Goal: Task Accomplishment & Management: Use online tool/utility

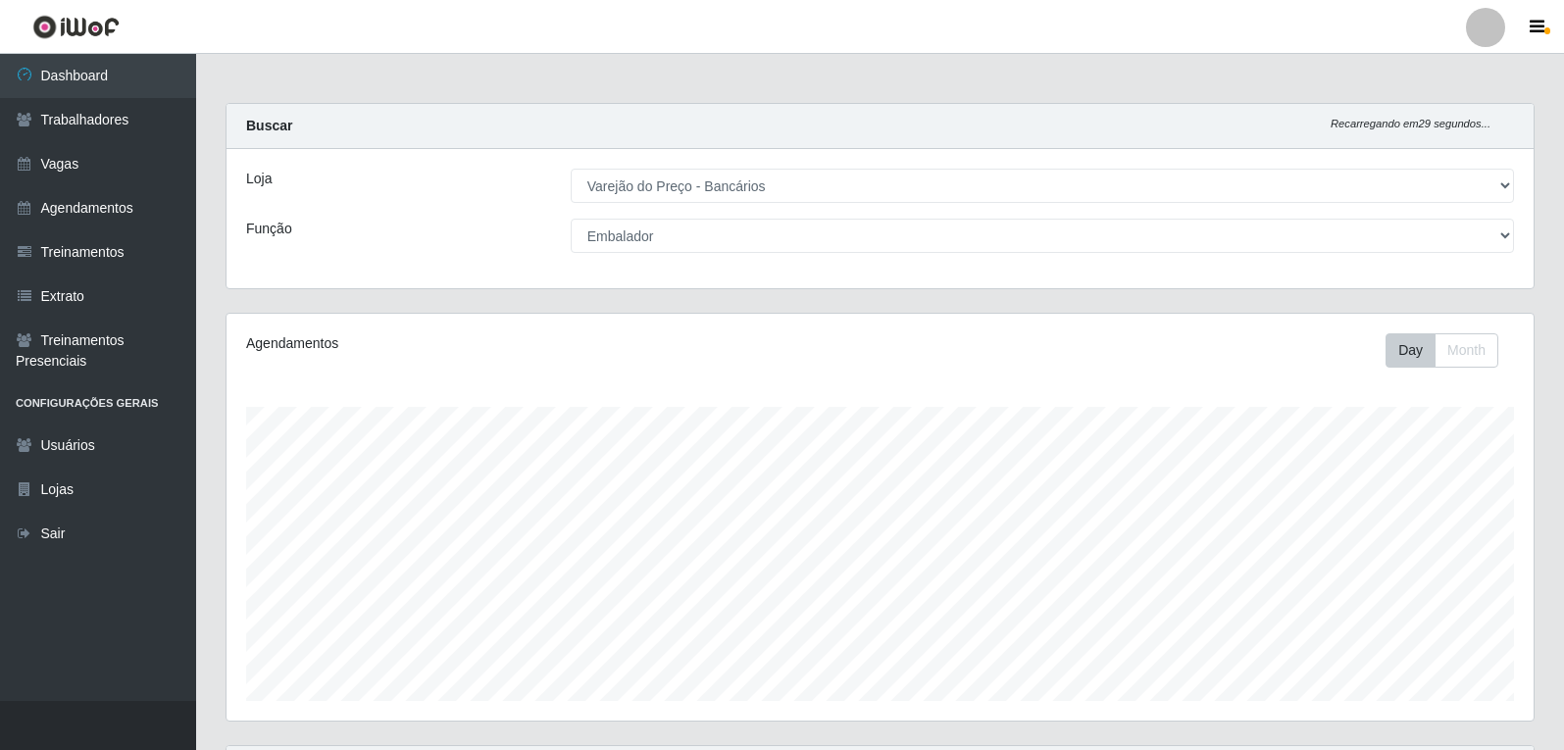
select select "157"
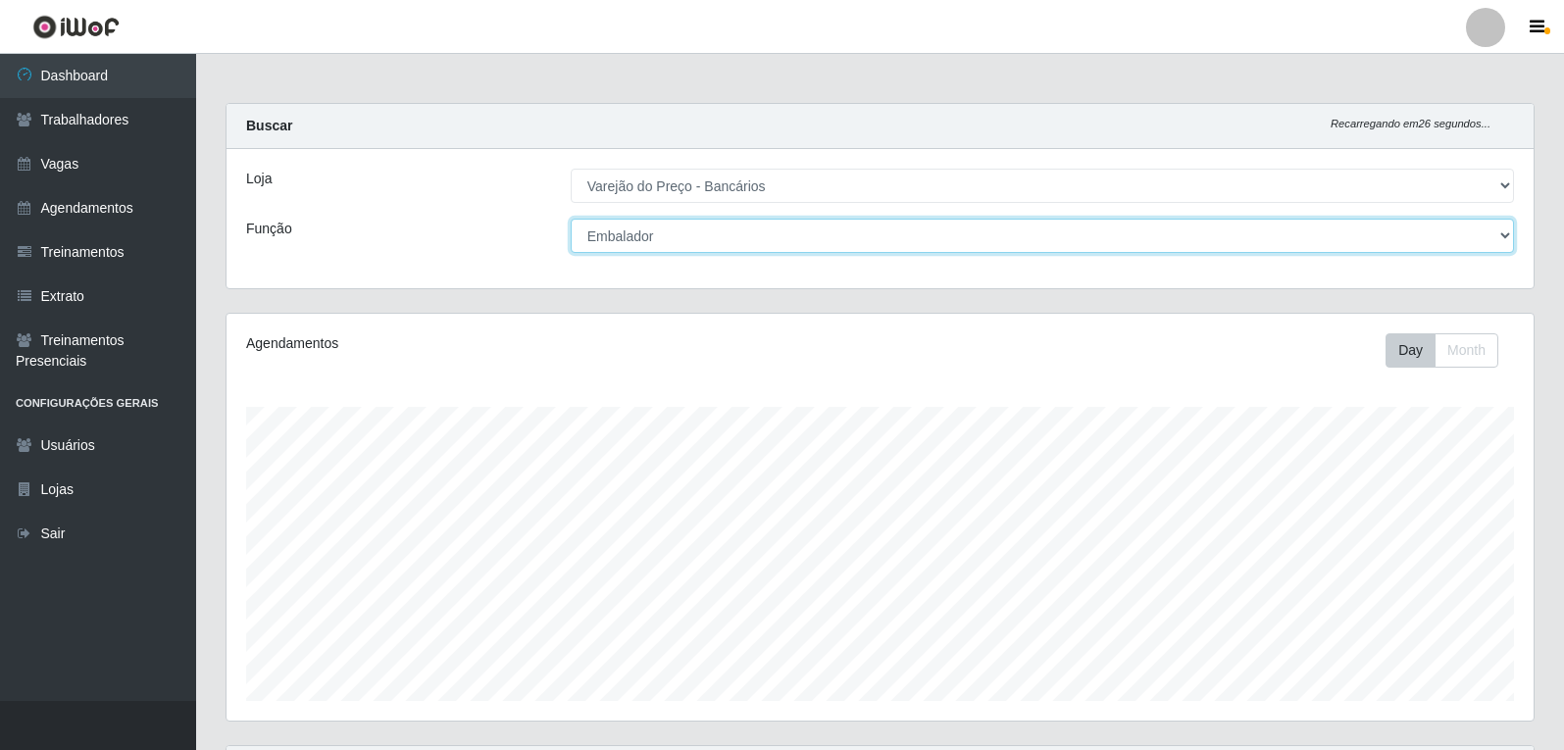
click at [764, 242] on select "[Selecione...] Auxiliar de Estacionamento Auxiliar de Estacionamento + Auxiliar…" at bounding box center [1042, 236] width 943 height 34
click at [571, 219] on select "[Selecione...] Auxiliar de Estacionamento Auxiliar de Estacionamento + Auxiliar…" at bounding box center [1042, 236] width 943 height 34
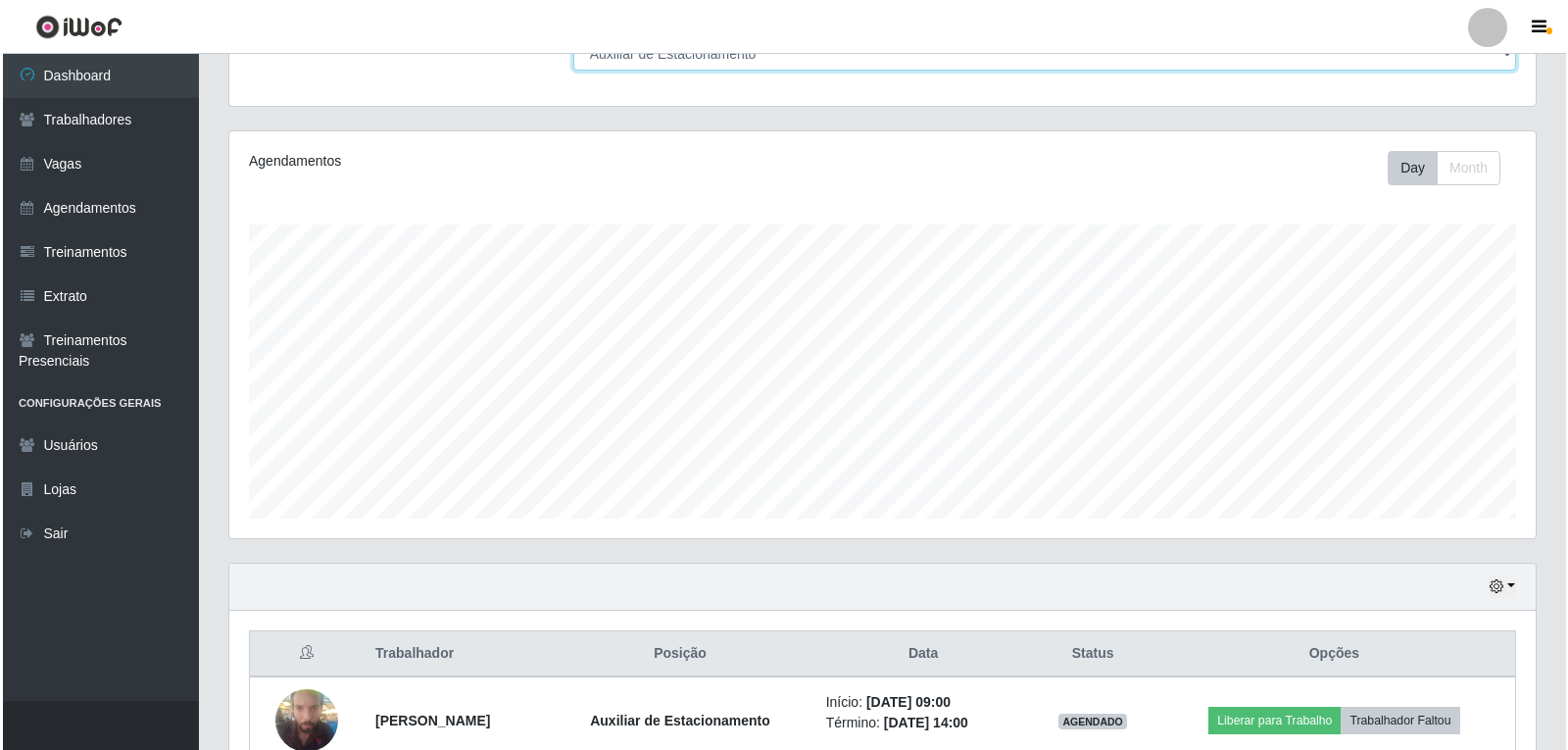
scroll to position [290, 0]
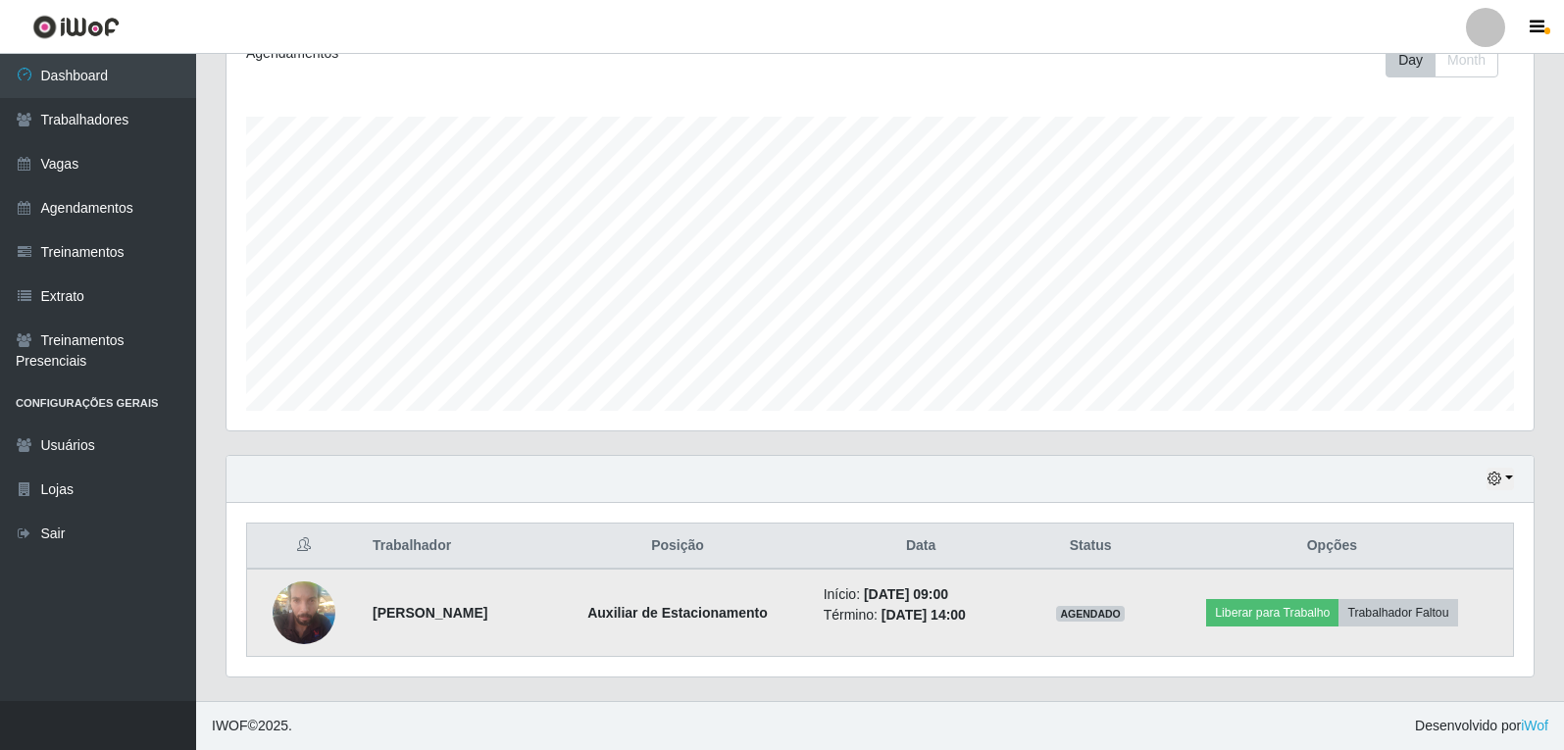
click at [291, 604] on img at bounding box center [304, 612] width 63 height 83
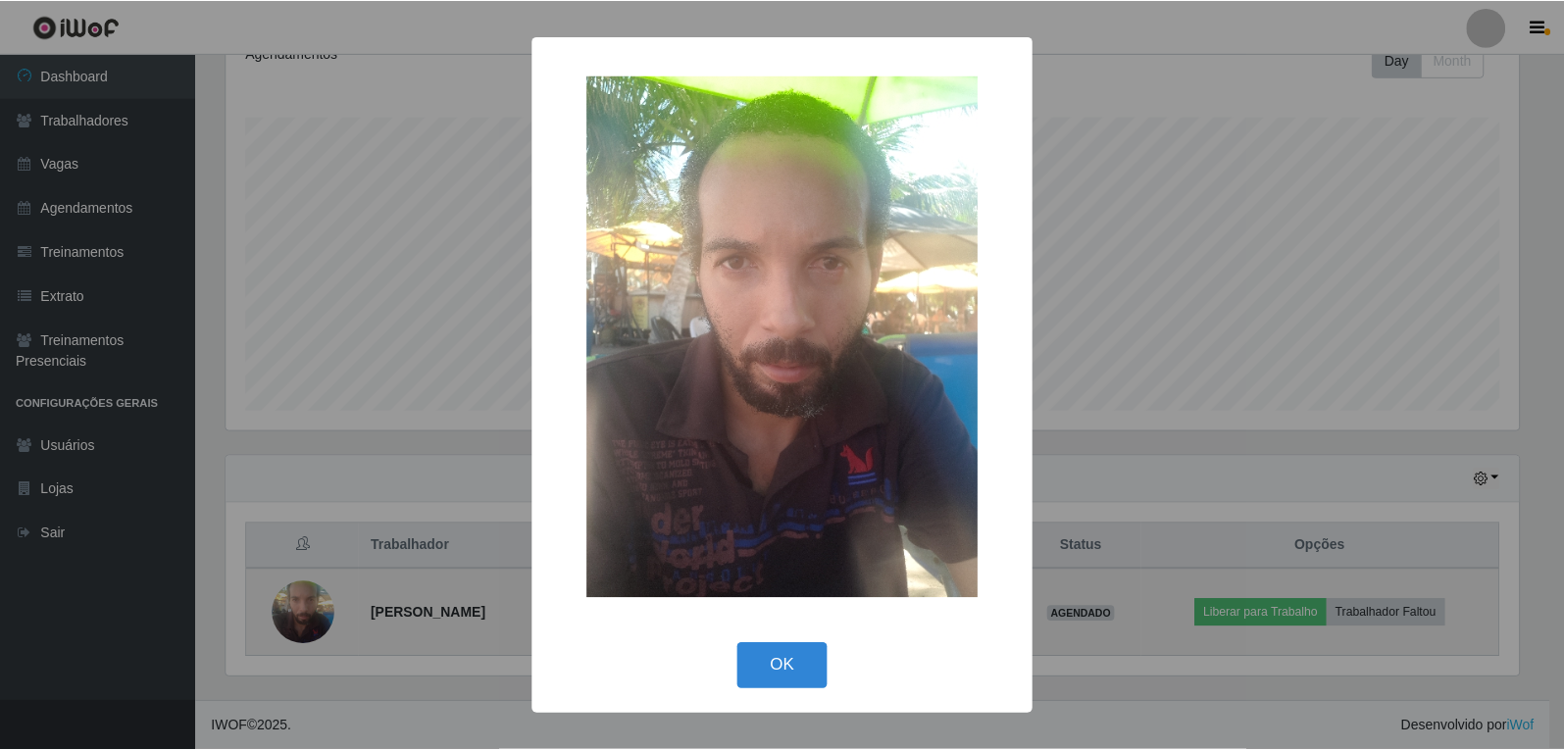
scroll to position [407, 1297]
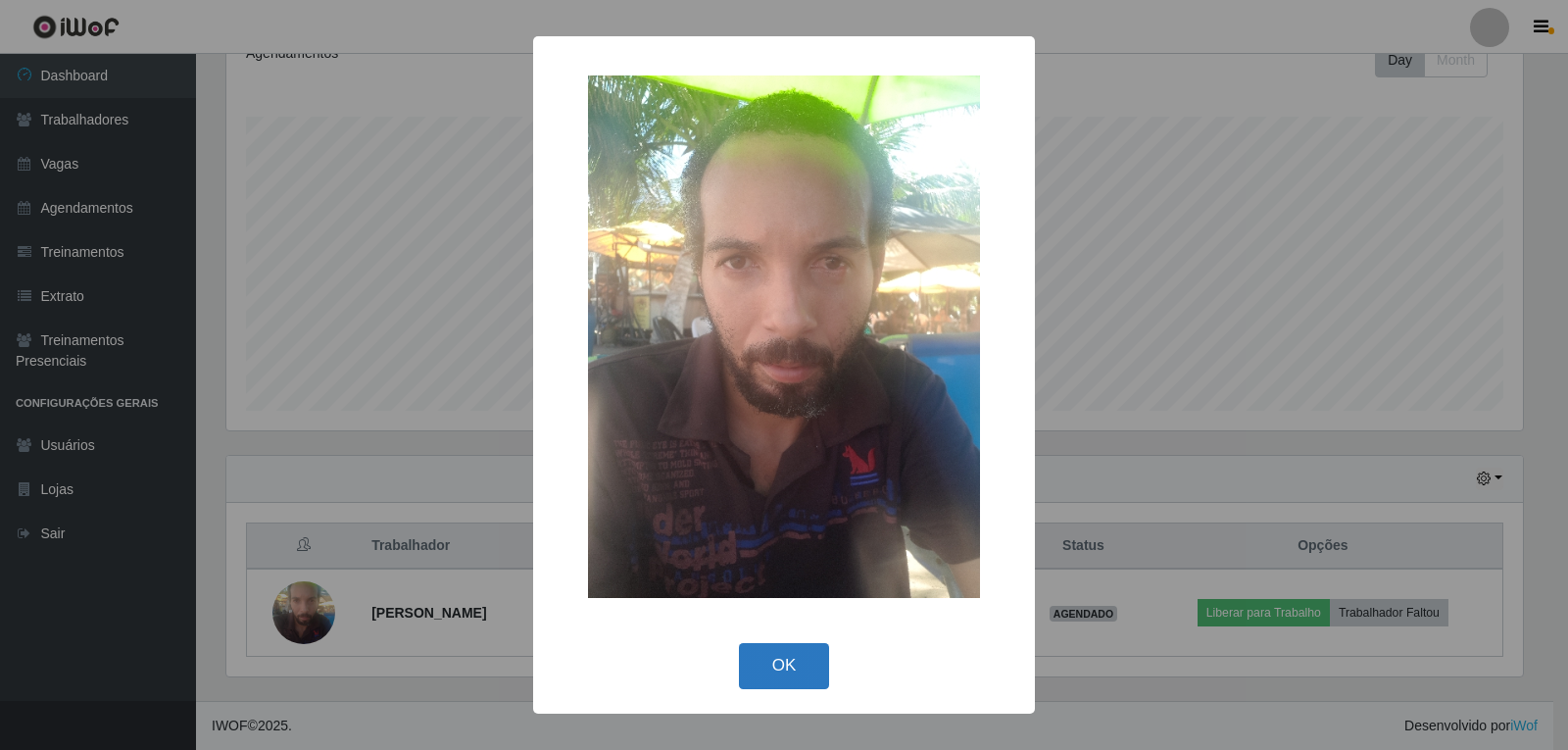
click at [799, 669] on button "OK" at bounding box center [784, 666] width 91 height 46
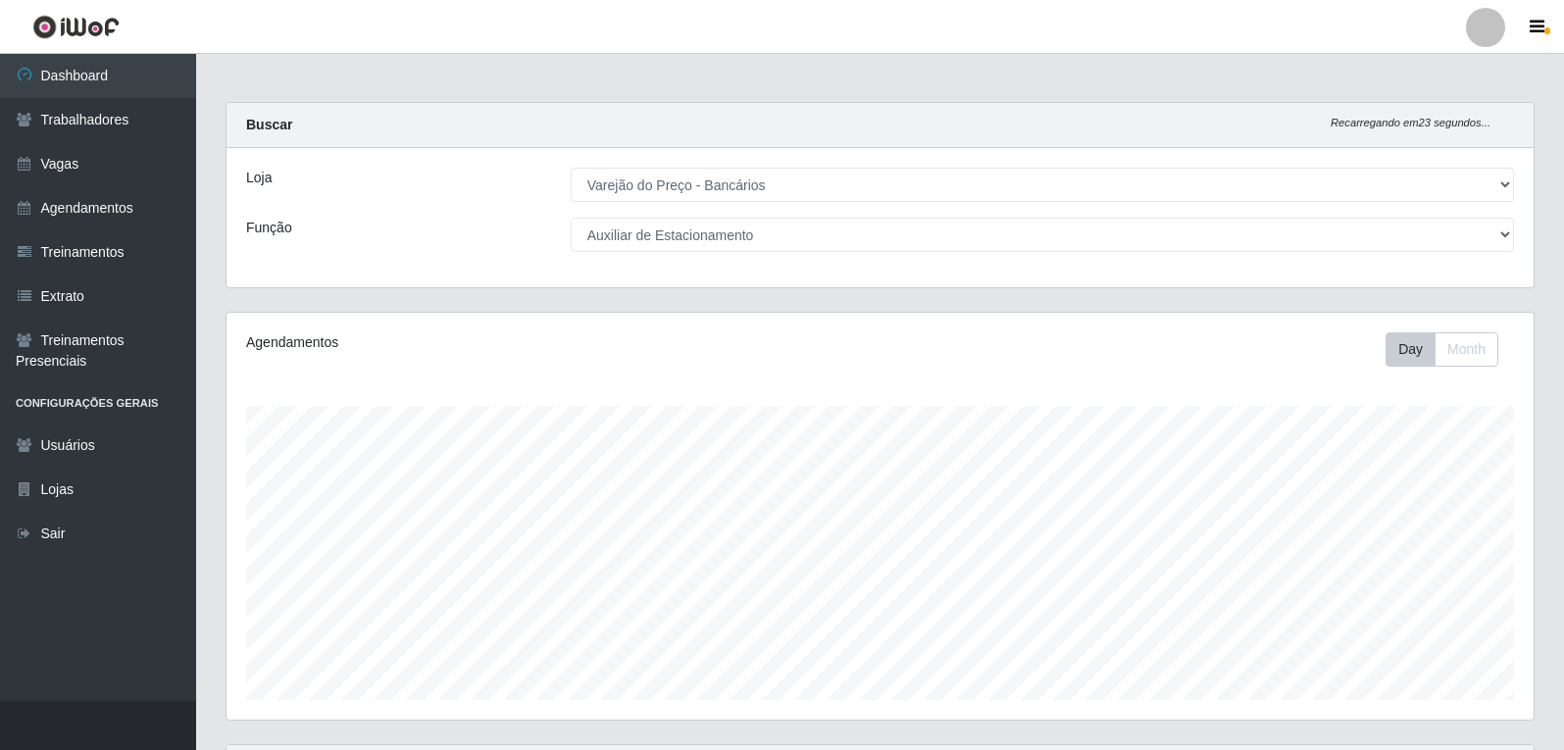
scroll to position [0, 0]
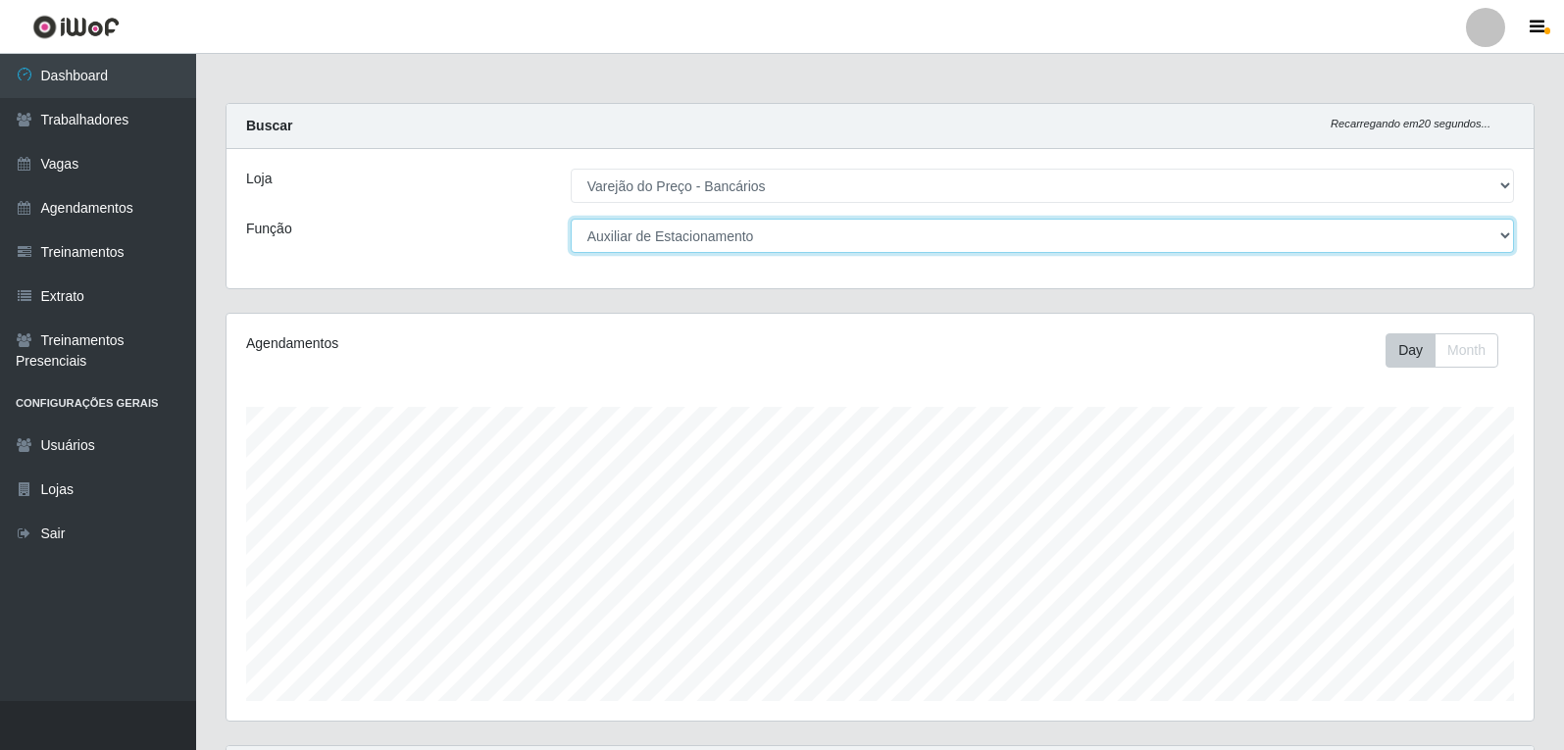
click at [921, 245] on select "[Selecione...] Auxiliar de Estacionamento Auxiliar de Estacionamento + Auxiliar…" at bounding box center [1042, 236] width 943 height 34
click at [571, 219] on select "[Selecione...] Auxiliar de Estacionamento Auxiliar de Estacionamento + Auxiliar…" at bounding box center [1042, 236] width 943 height 34
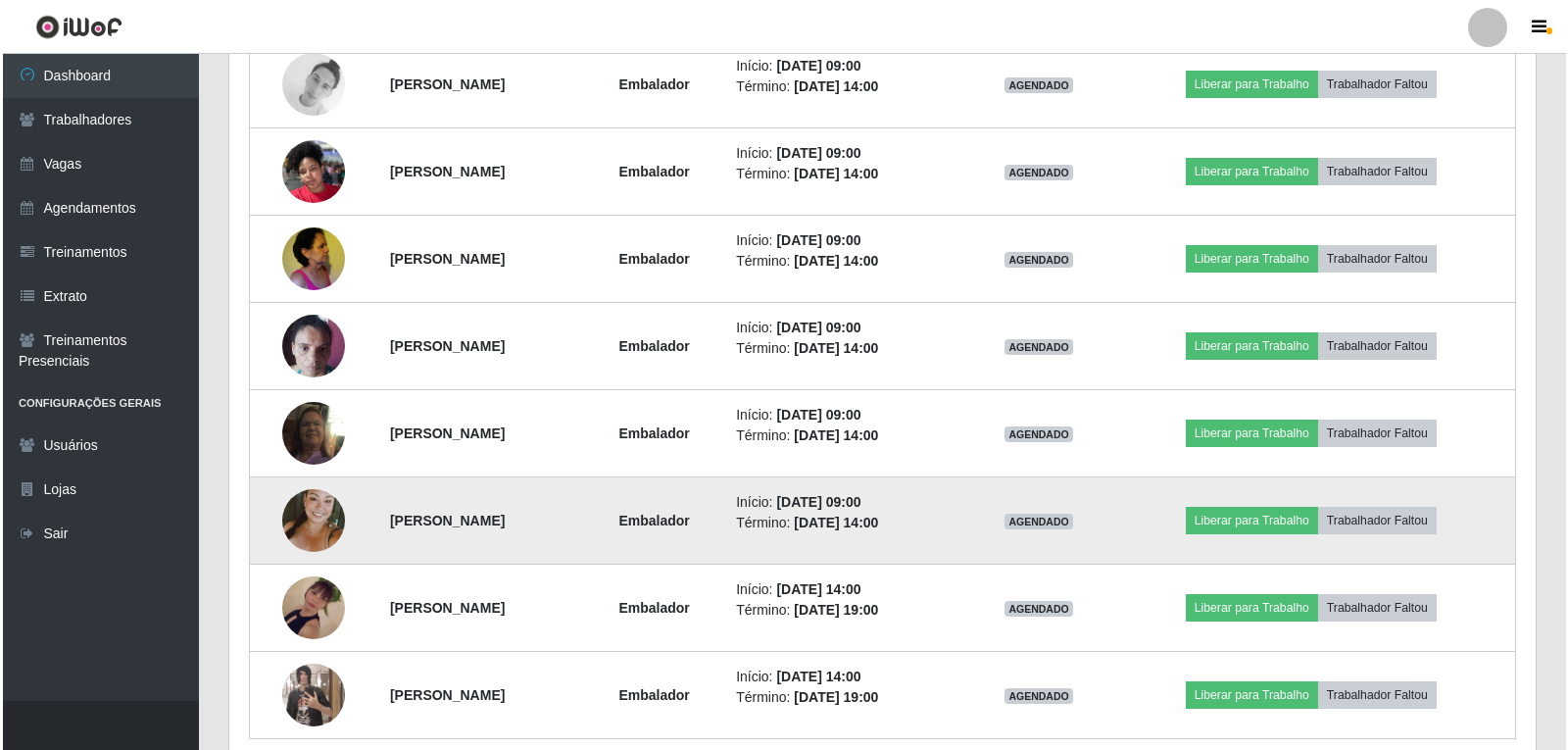
scroll to position [784, 0]
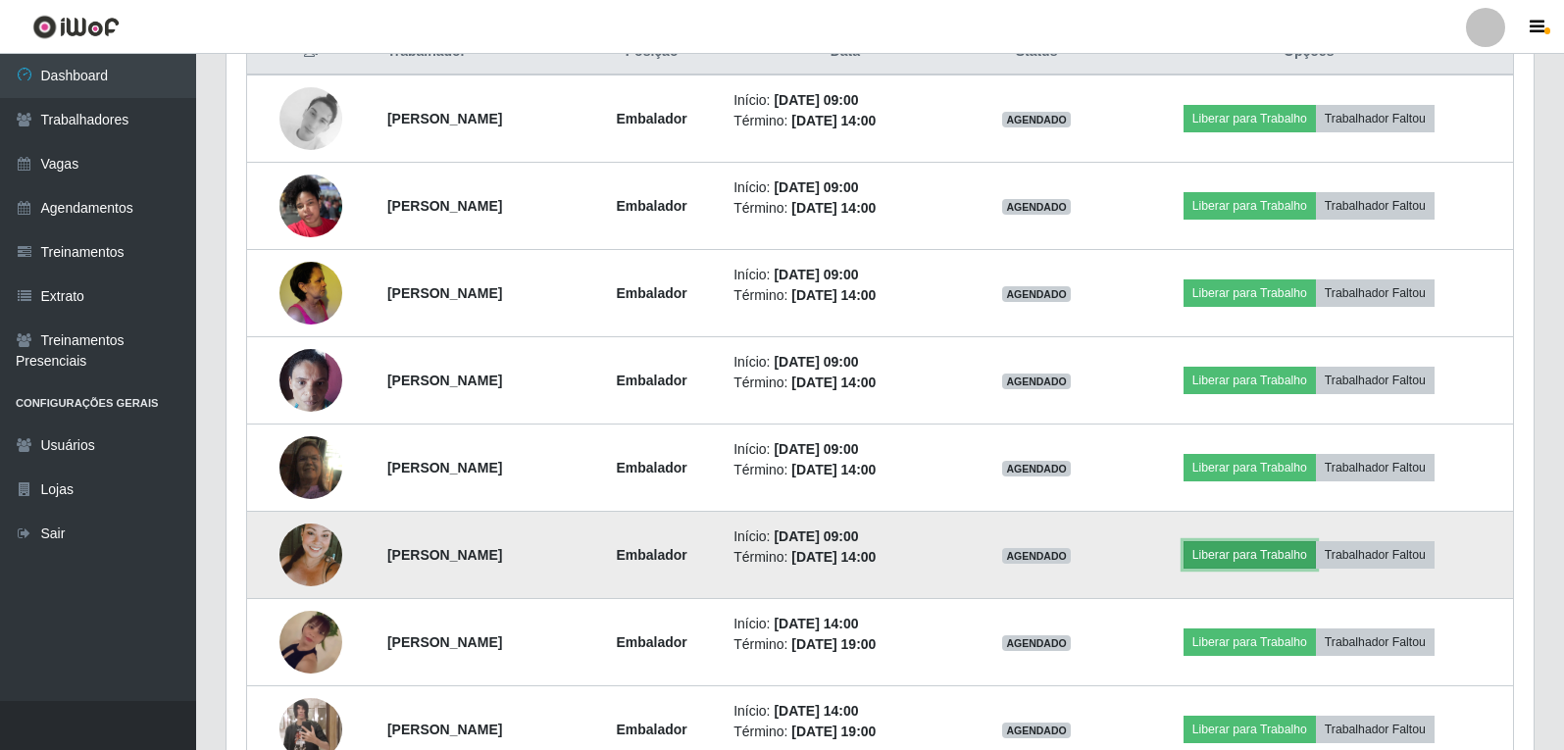
click at [1274, 566] on button "Liberar para Trabalho" at bounding box center [1249, 554] width 132 height 27
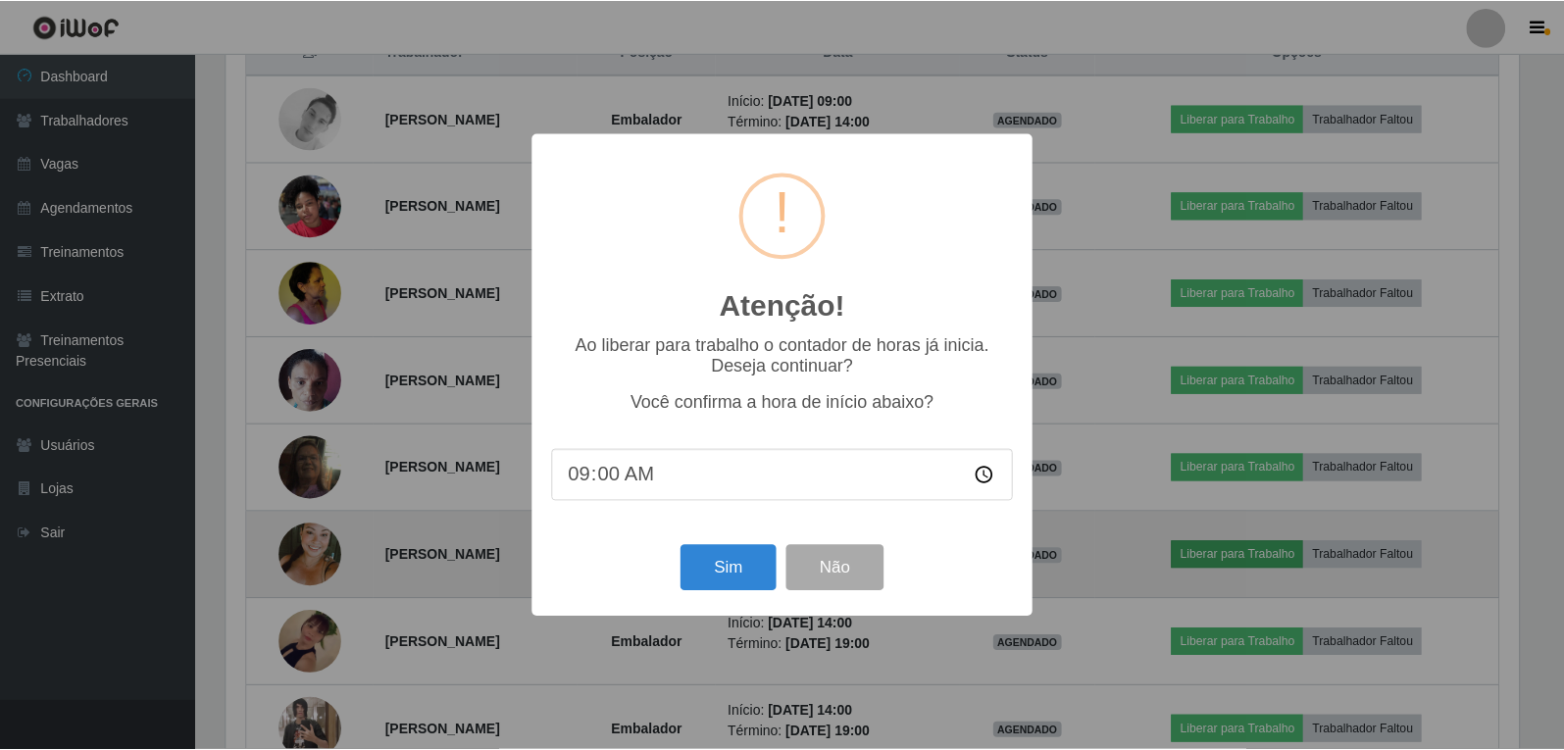
scroll to position [407, 1297]
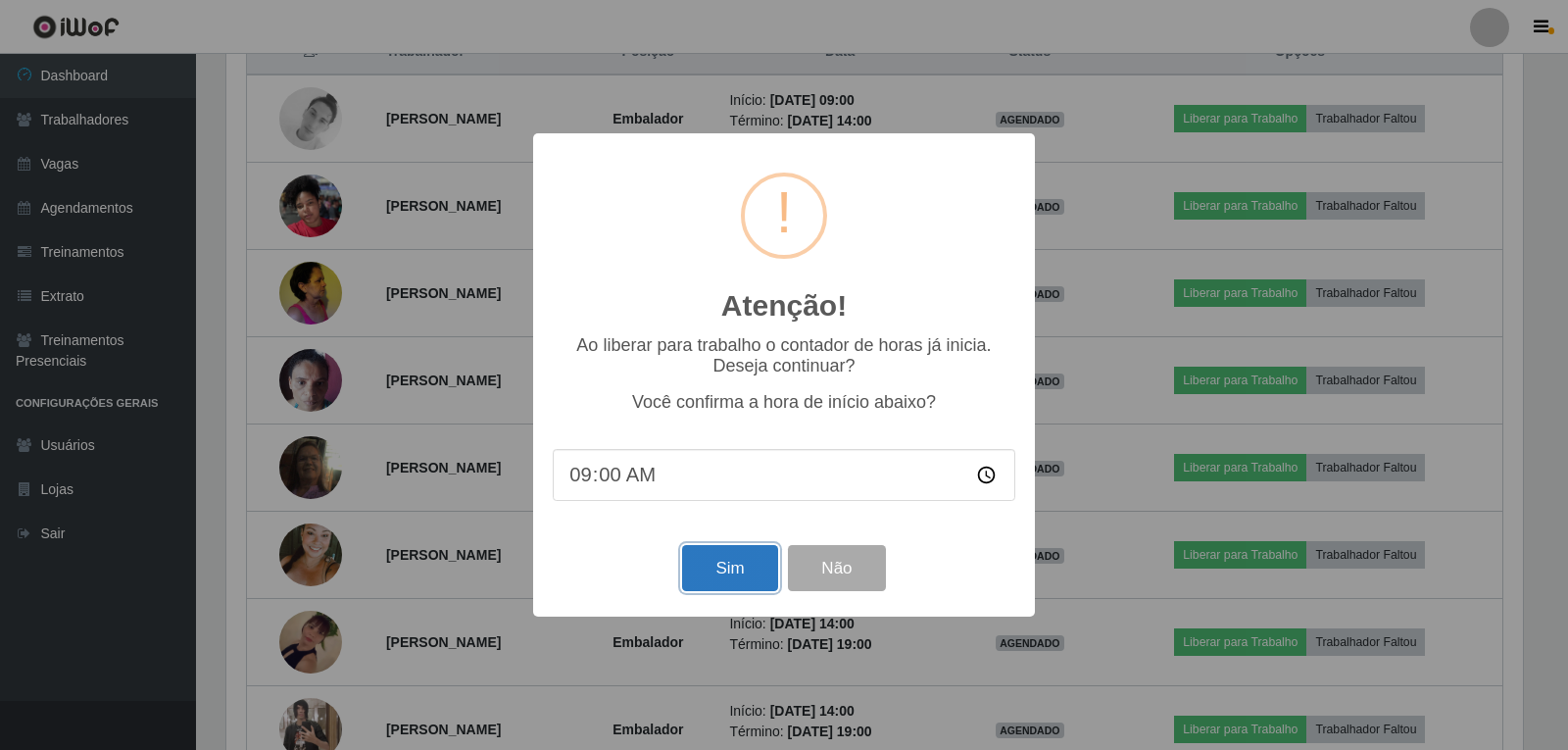
click at [727, 578] on button "Sim" at bounding box center [729, 568] width 95 height 46
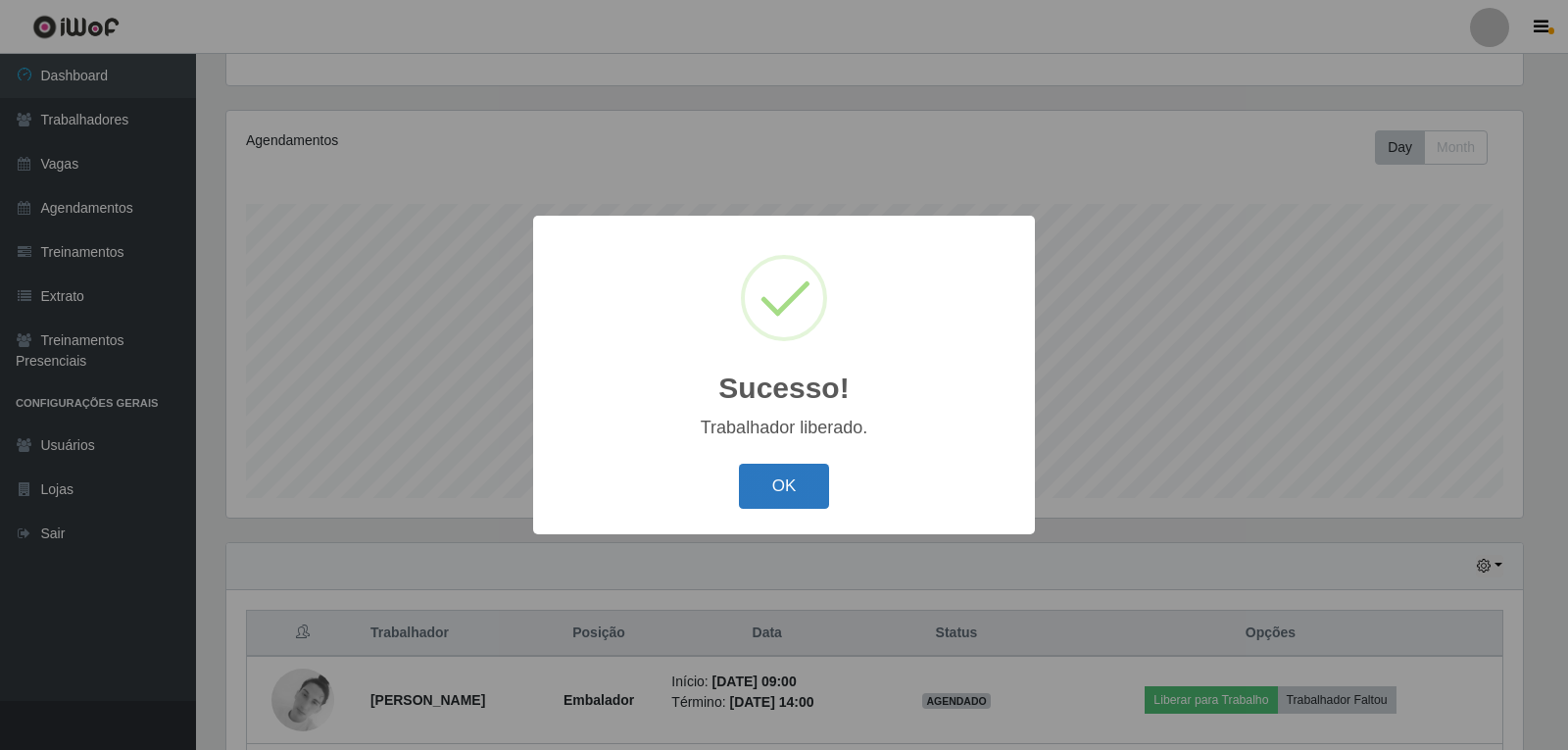
click at [787, 509] on button "OK" at bounding box center [784, 487] width 91 height 46
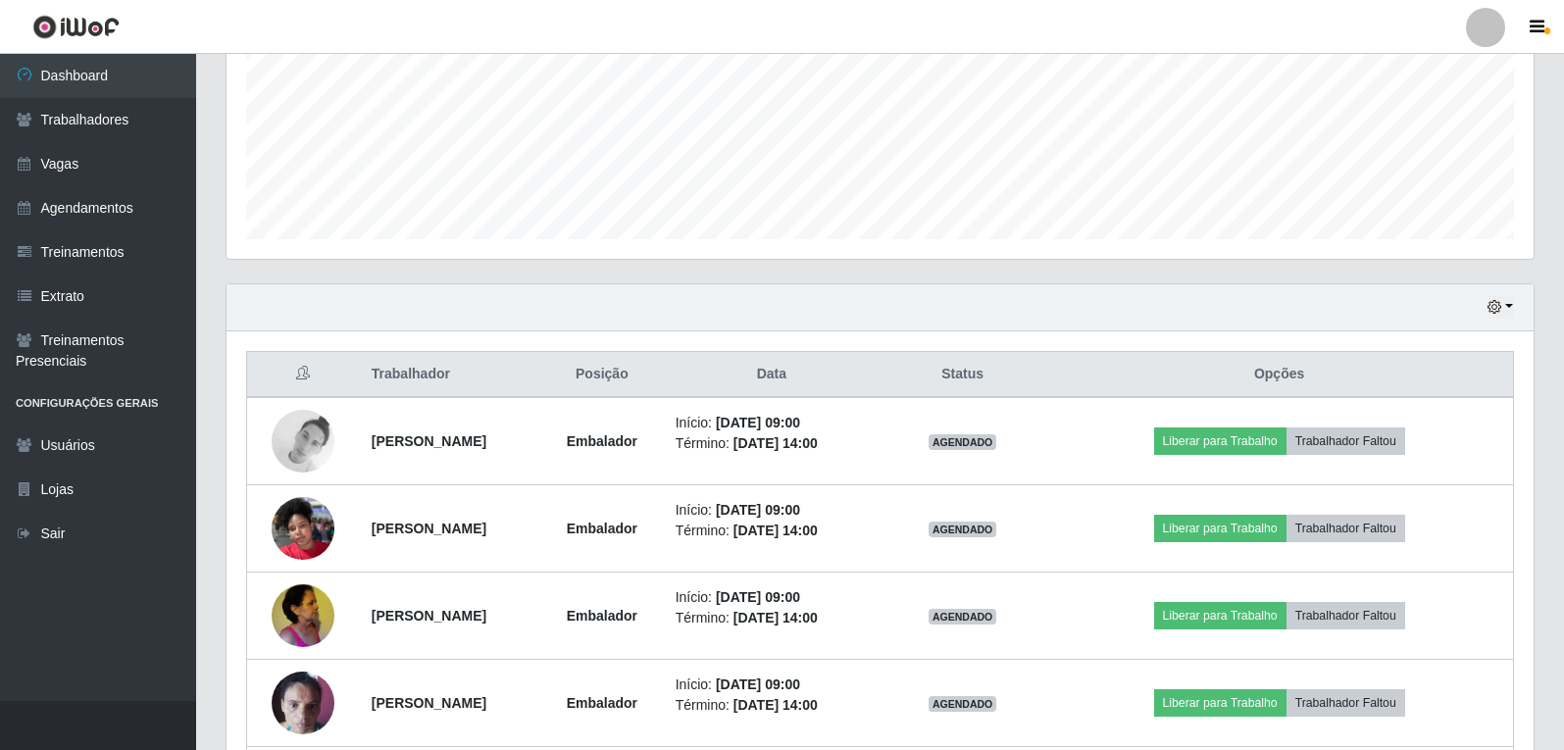
scroll to position [497, 0]
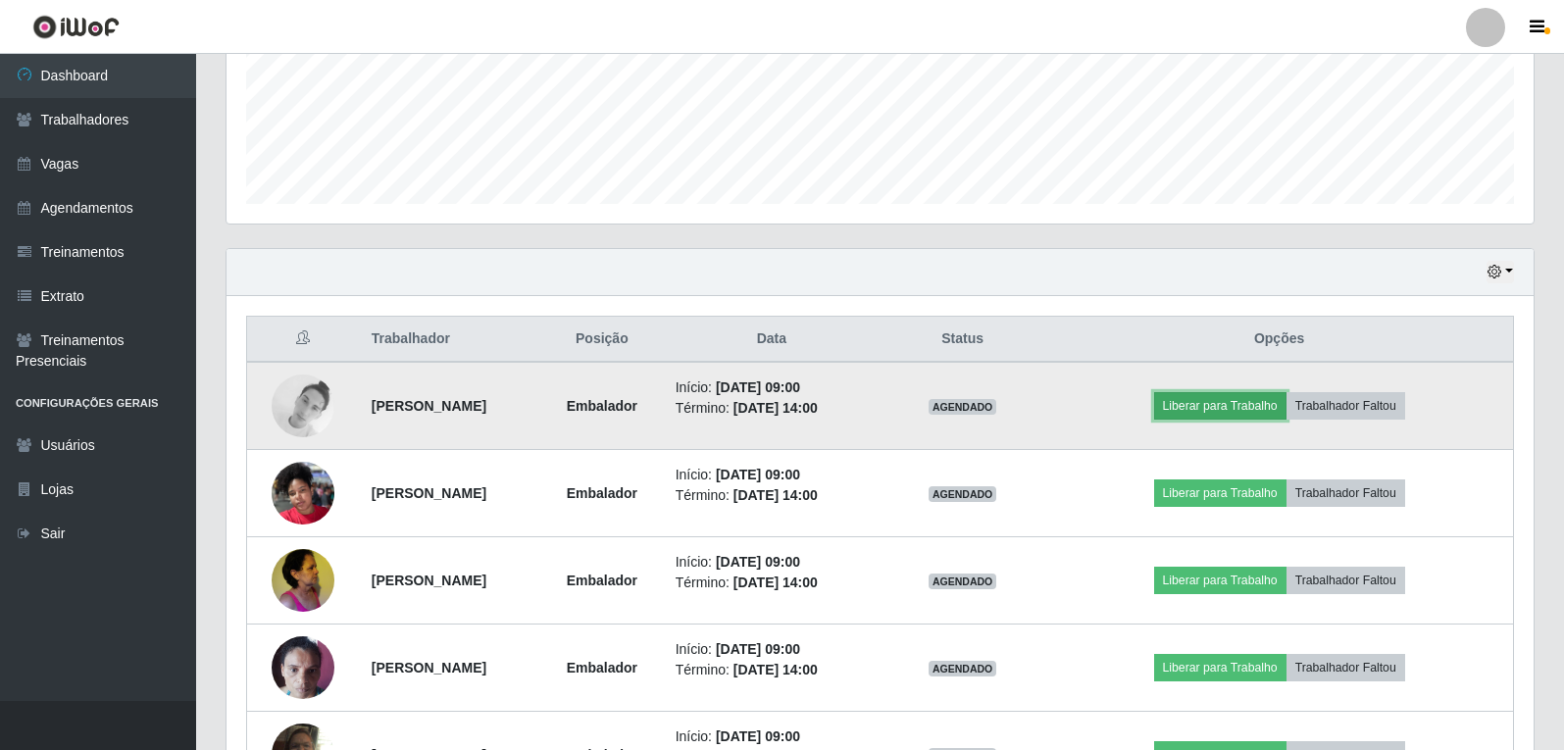
click at [1226, 409] on button "Liberar para Trabalho" at bounding box center [1220, 405] width 132 height 27
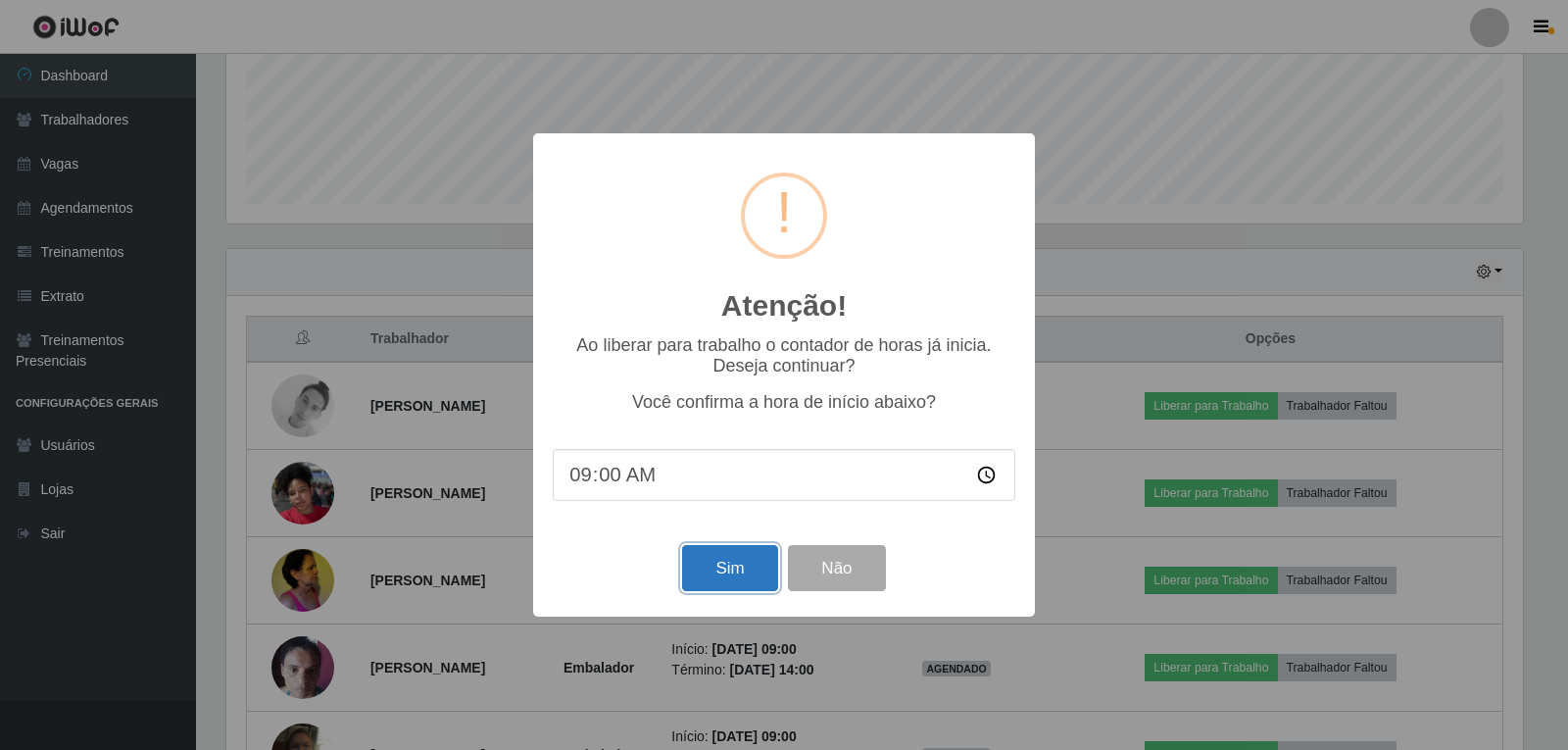
click at [704, 586] on button "Sim" at bounding box center [729, 568] width 95 height 46
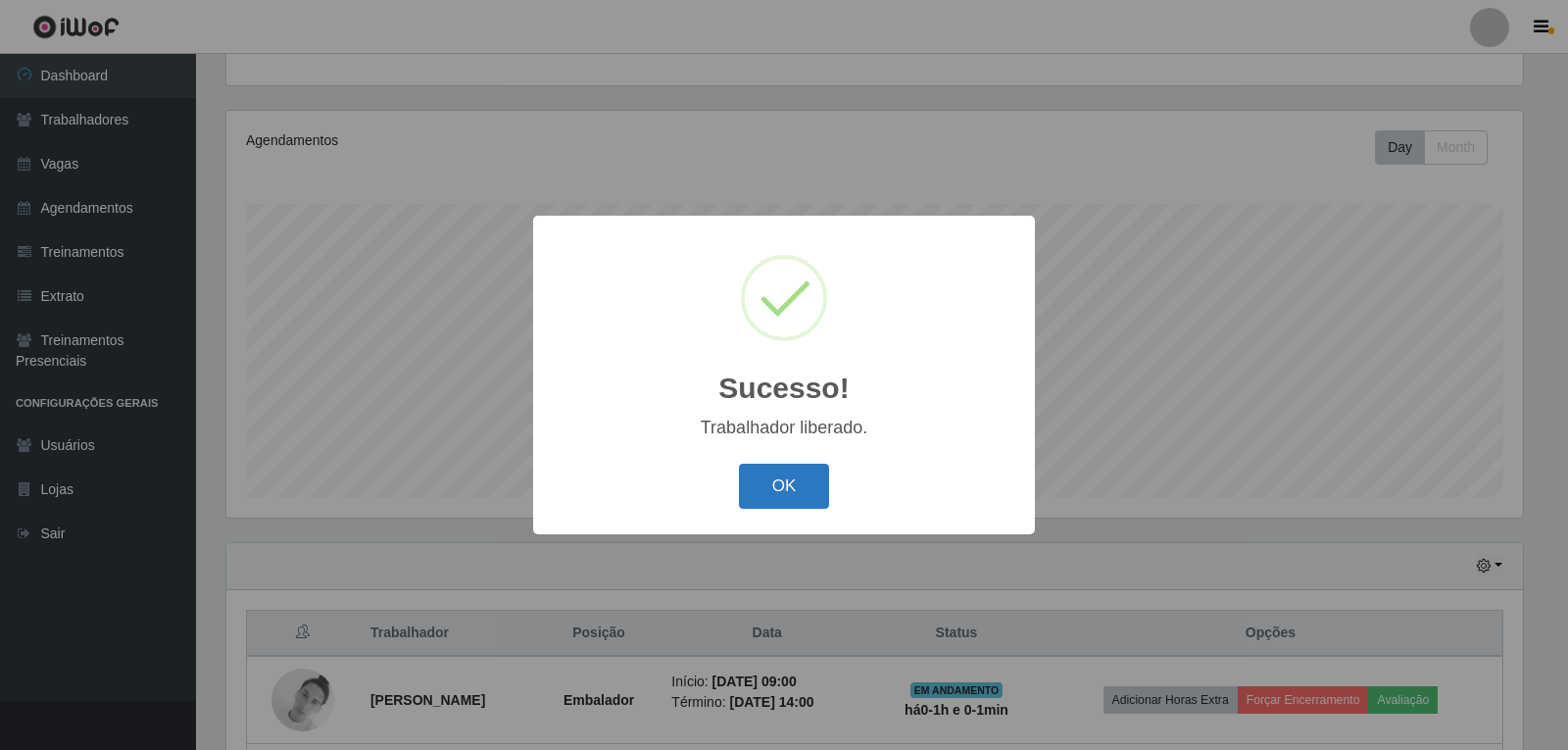
click at [789, 484] on button "OK" at bounding box center [784, 487] width 91 height 46
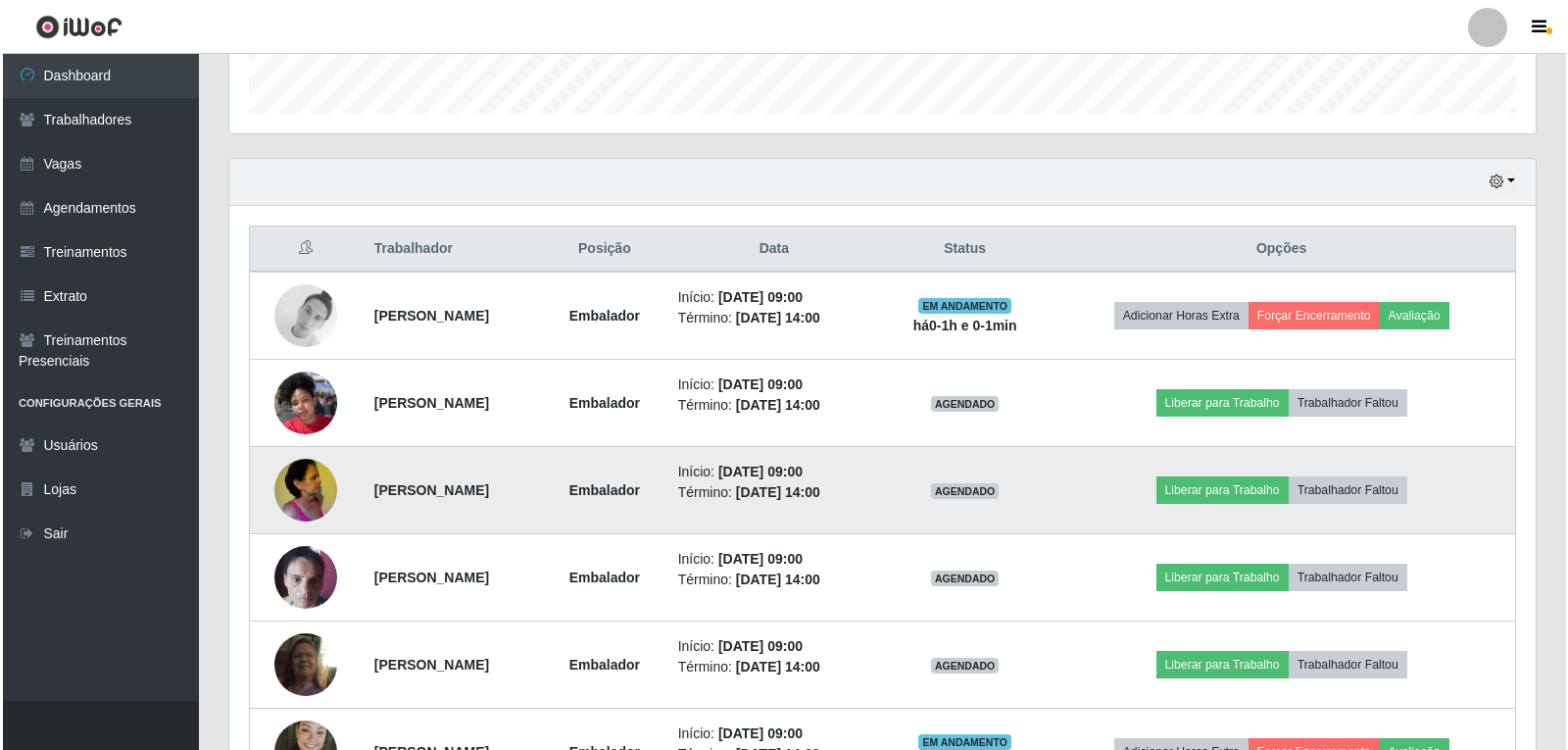
scroll to position [595, 0]
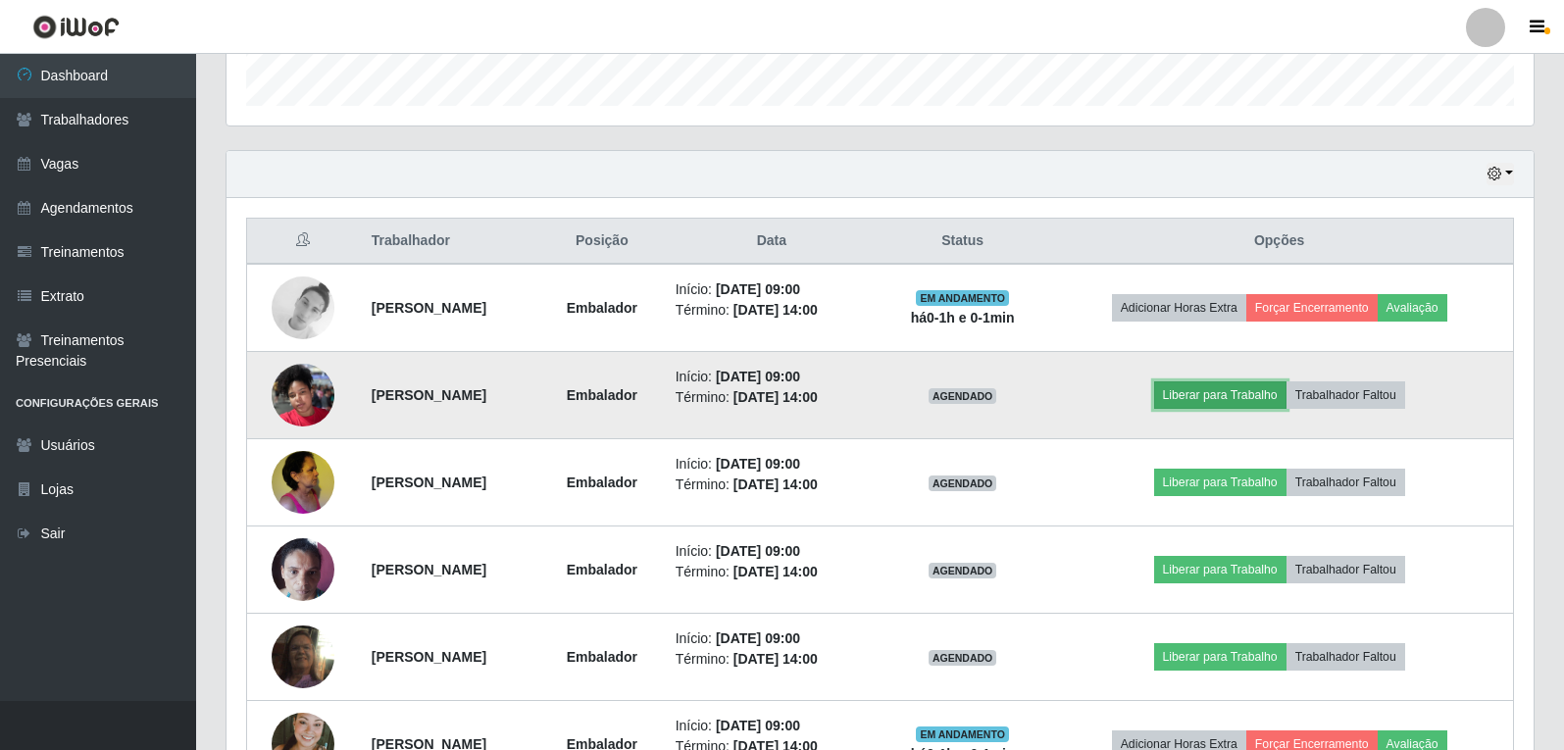
click at [1225, 388] on button "Liberar para Trabalho" at bounding box center [1220, 394] width 132 height 27
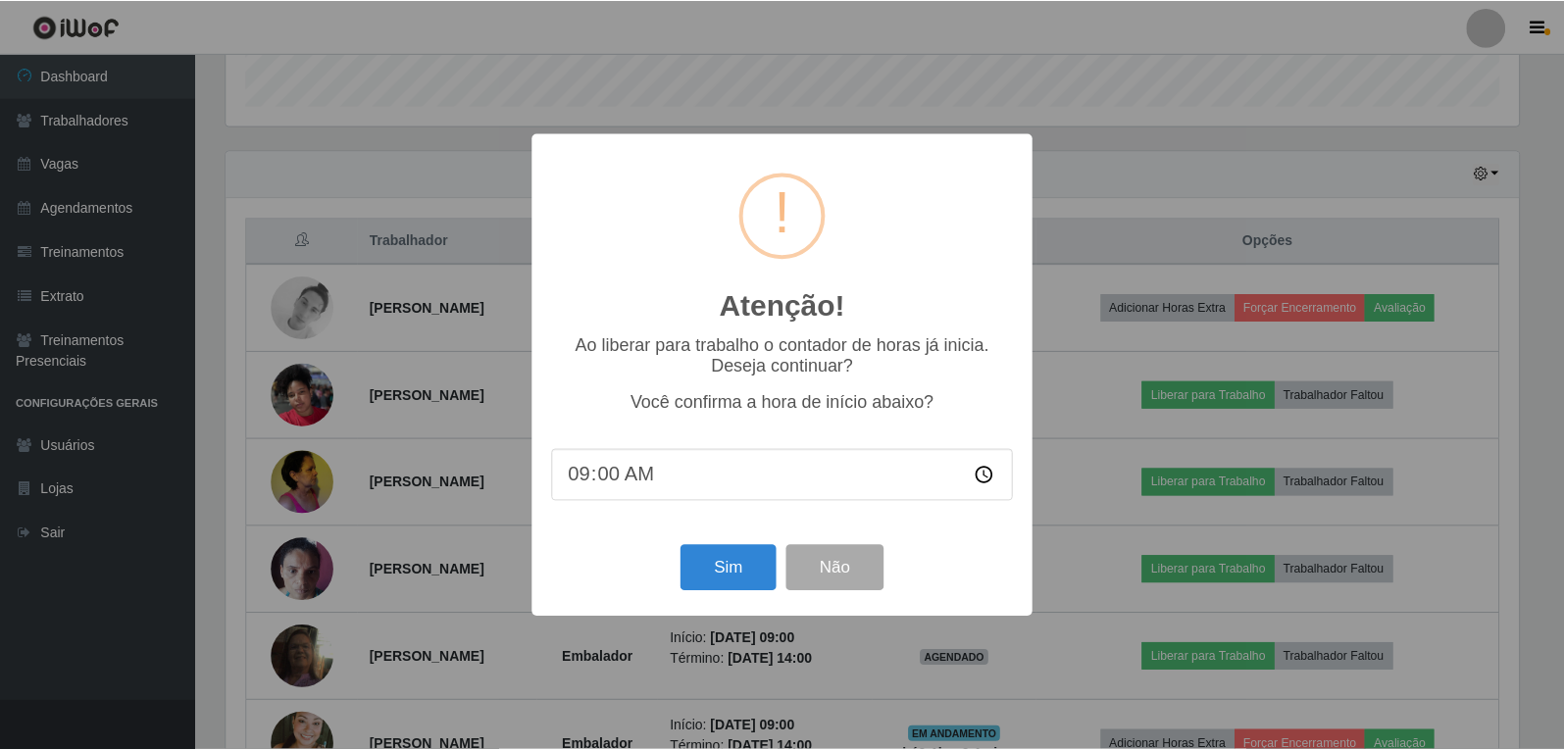
scroll to position [407, 1297]
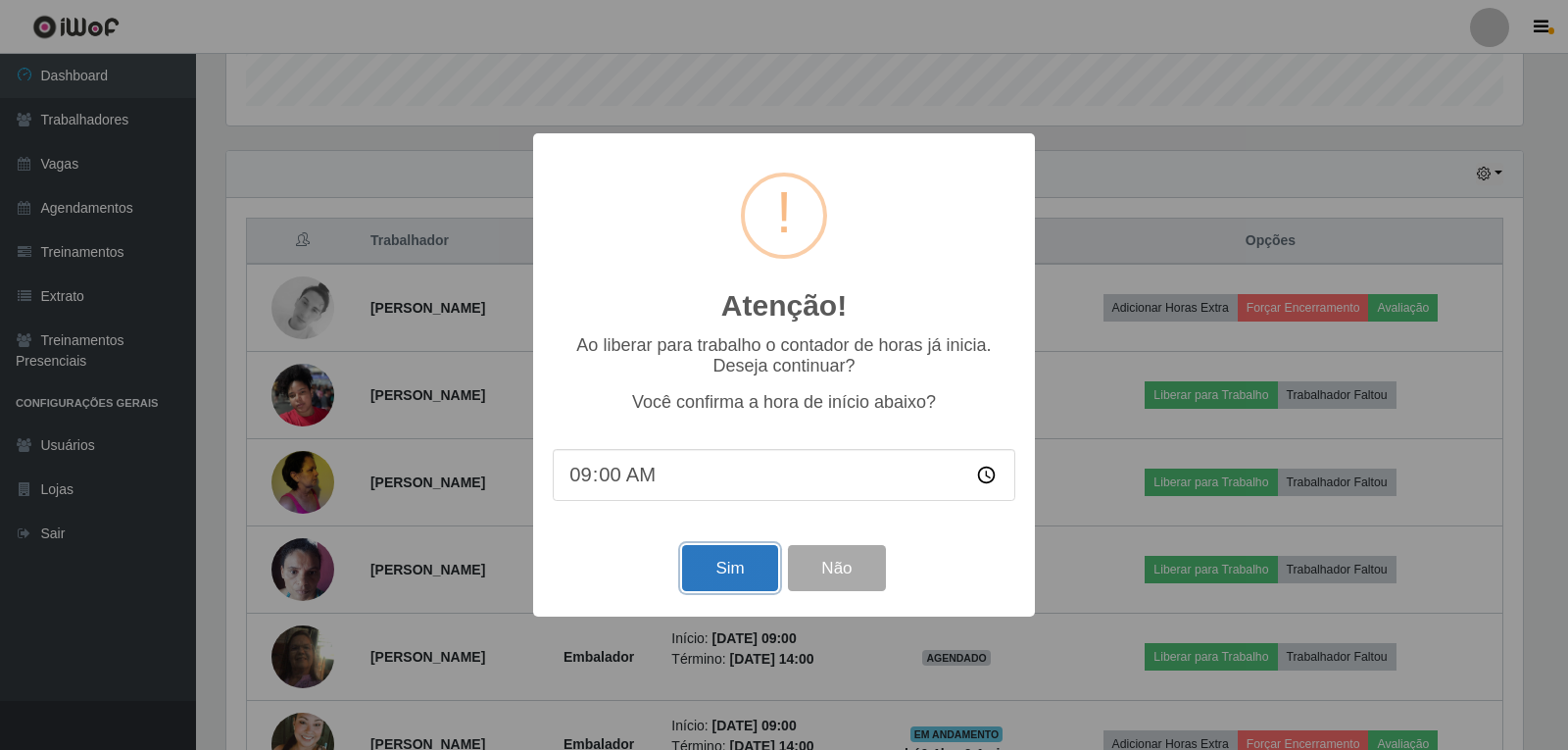
click at [725, 591] on button "Sim" at bounding box center [729, 568] width 95 height 46
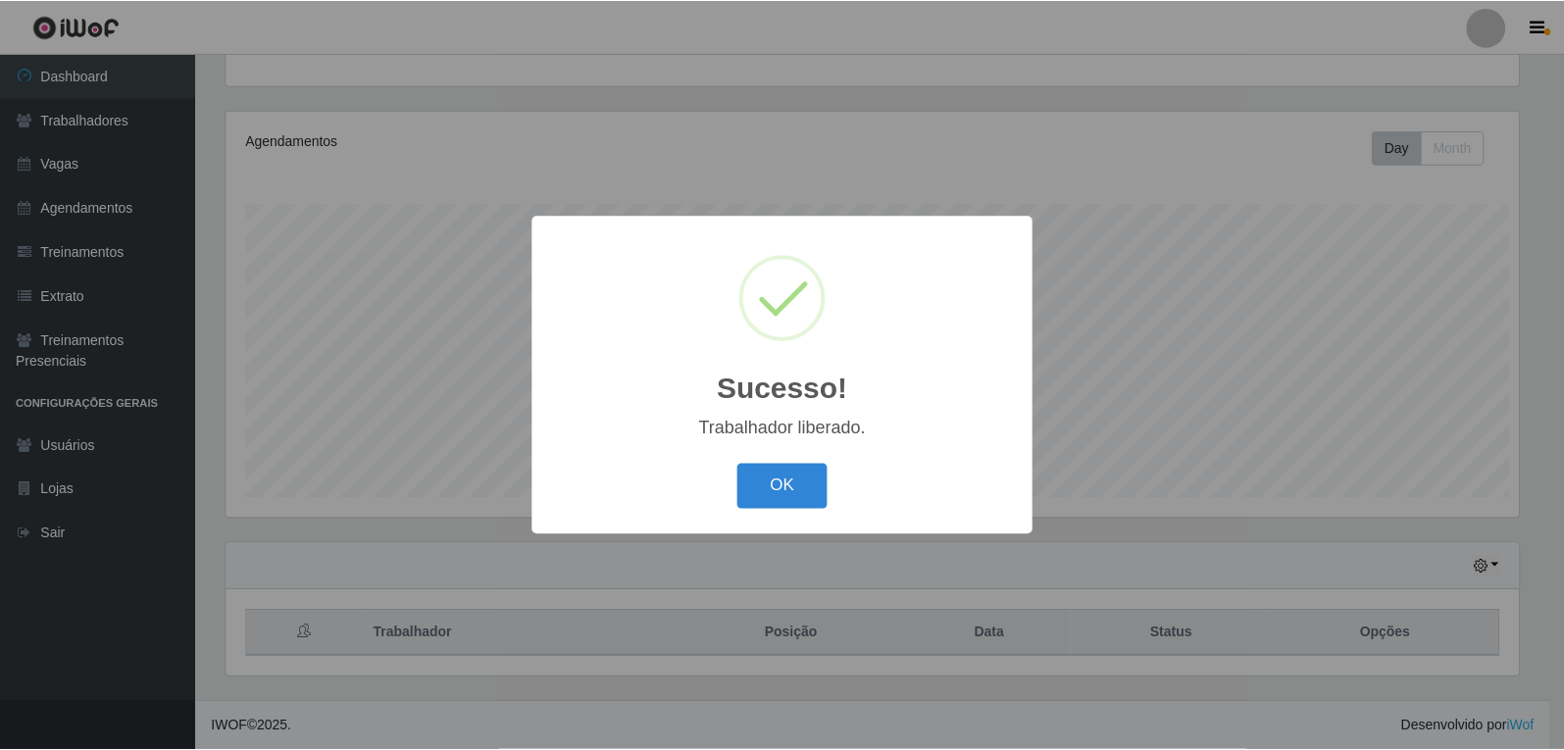
scroll to position [0, 0]
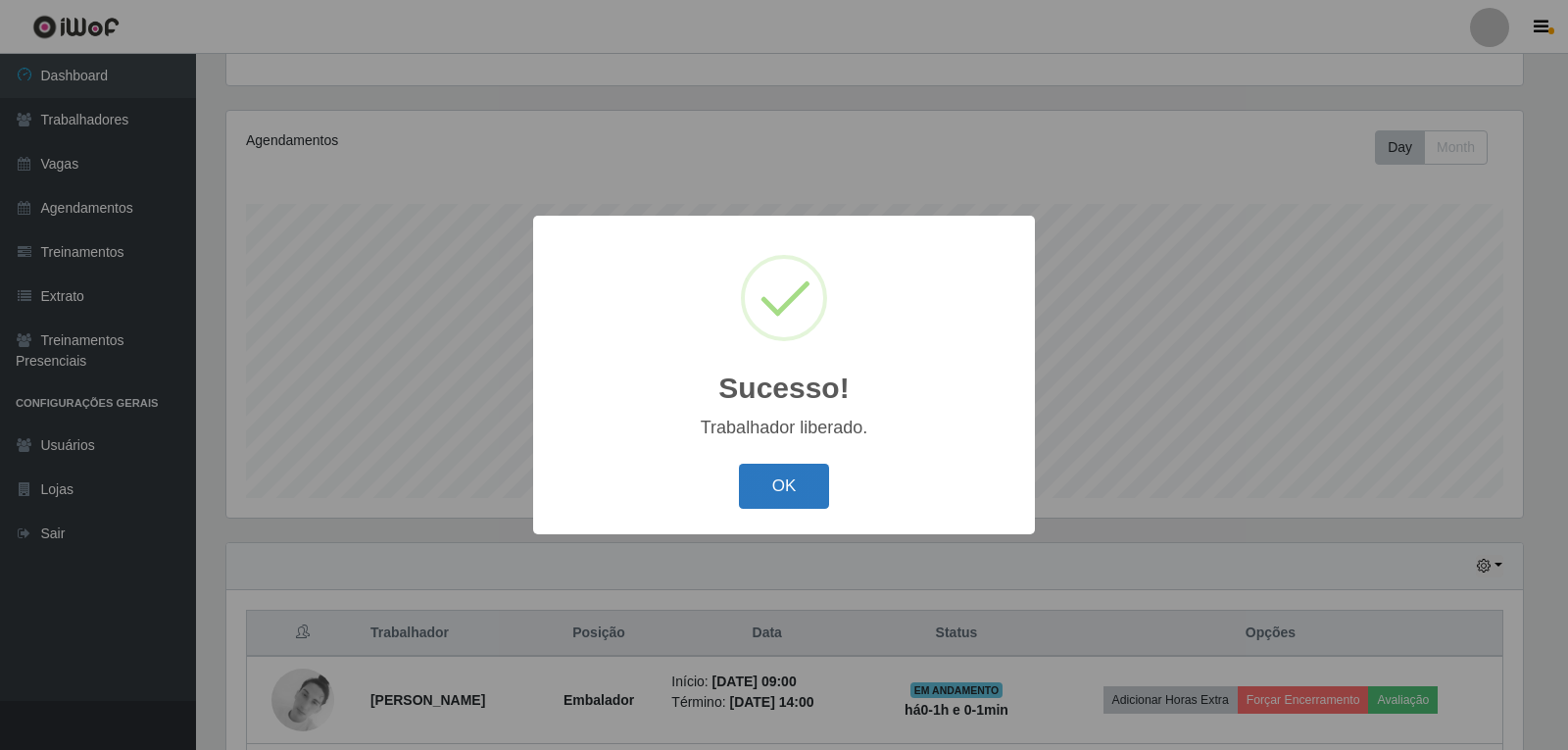
click at [814, 497] on button "OK" at bounding box center [784, 487] width 91 height 46
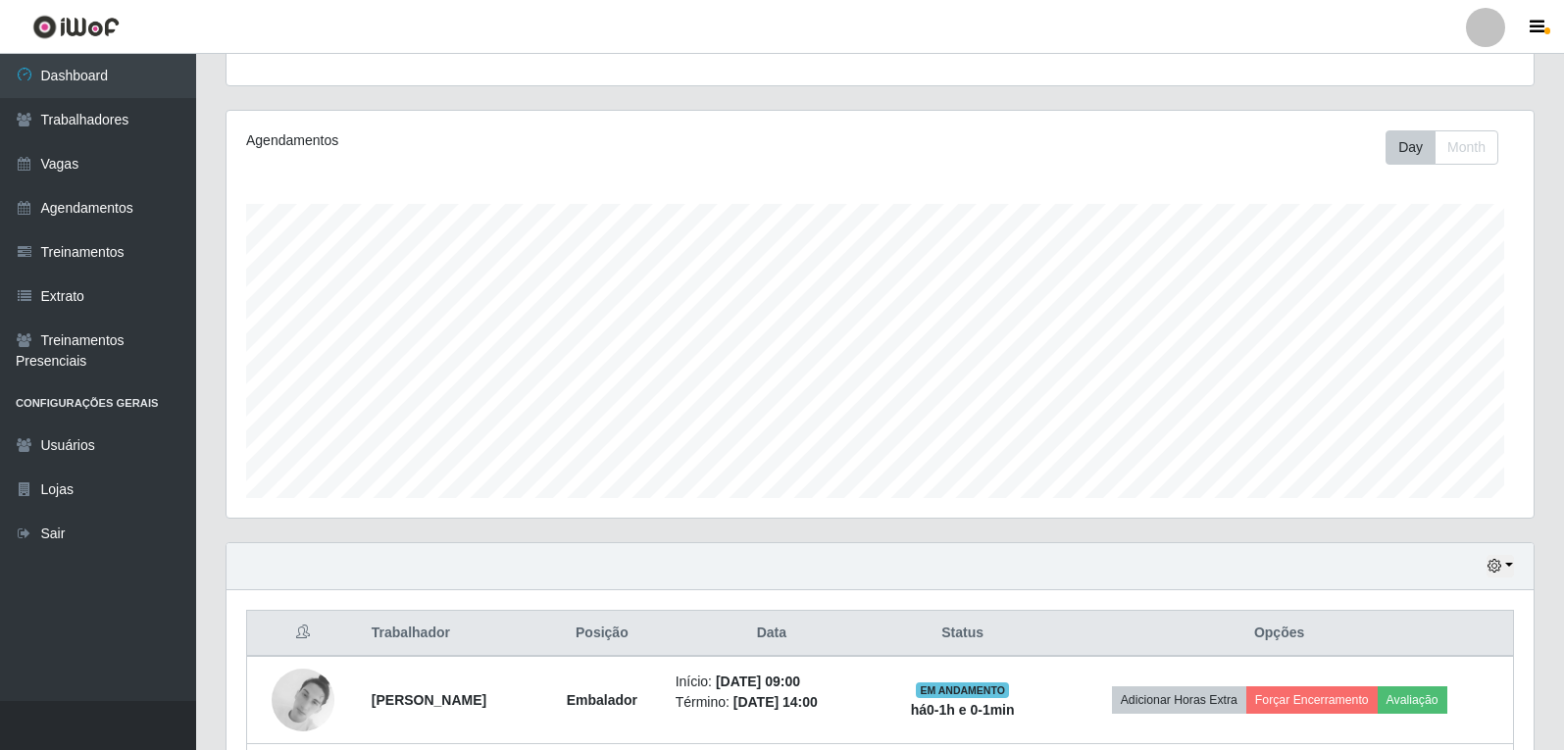
scroll to position [980079, 979179]
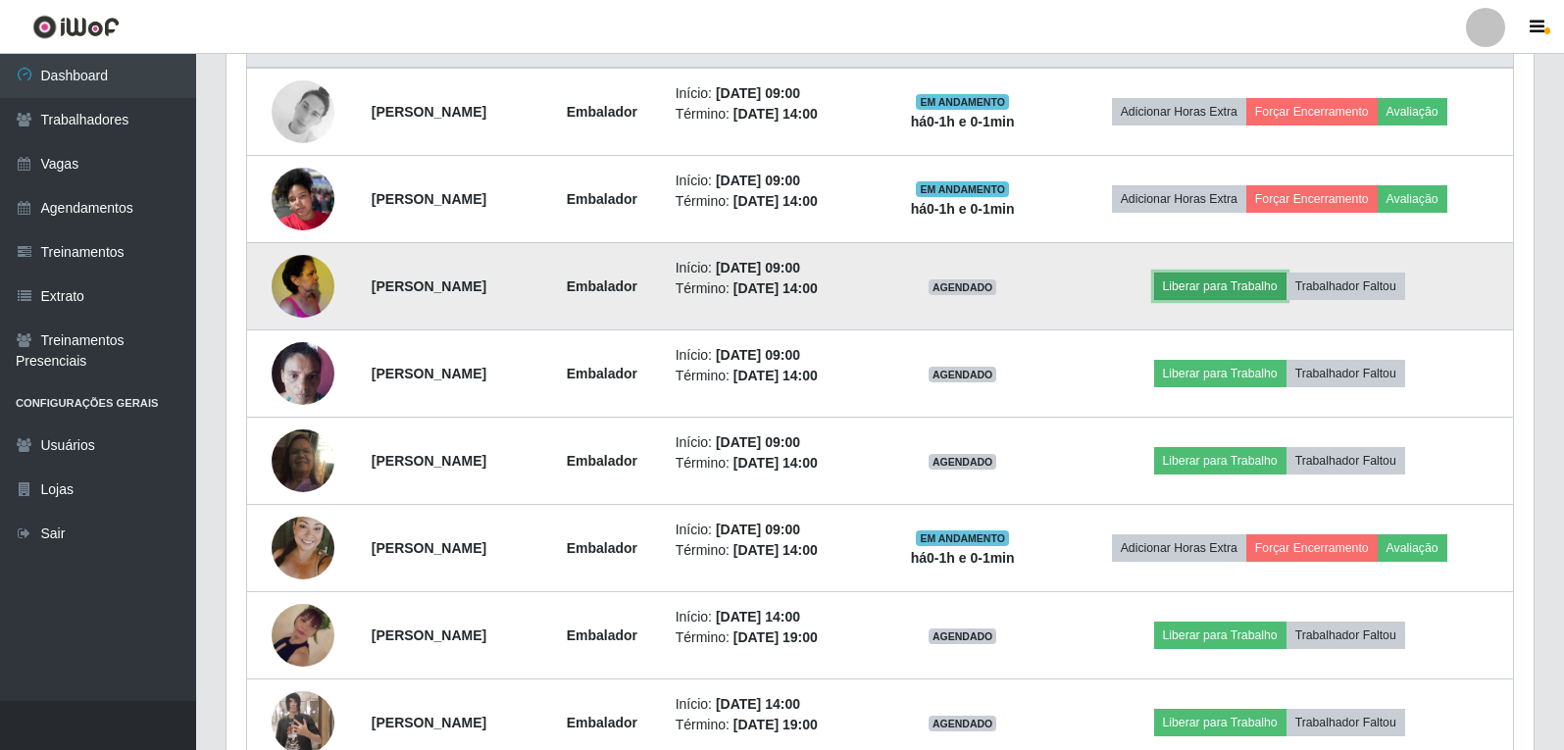
click at [1240, 285] on button "Liberar para Trabalho" at bounding box center [1220, 286] width 132 height 27
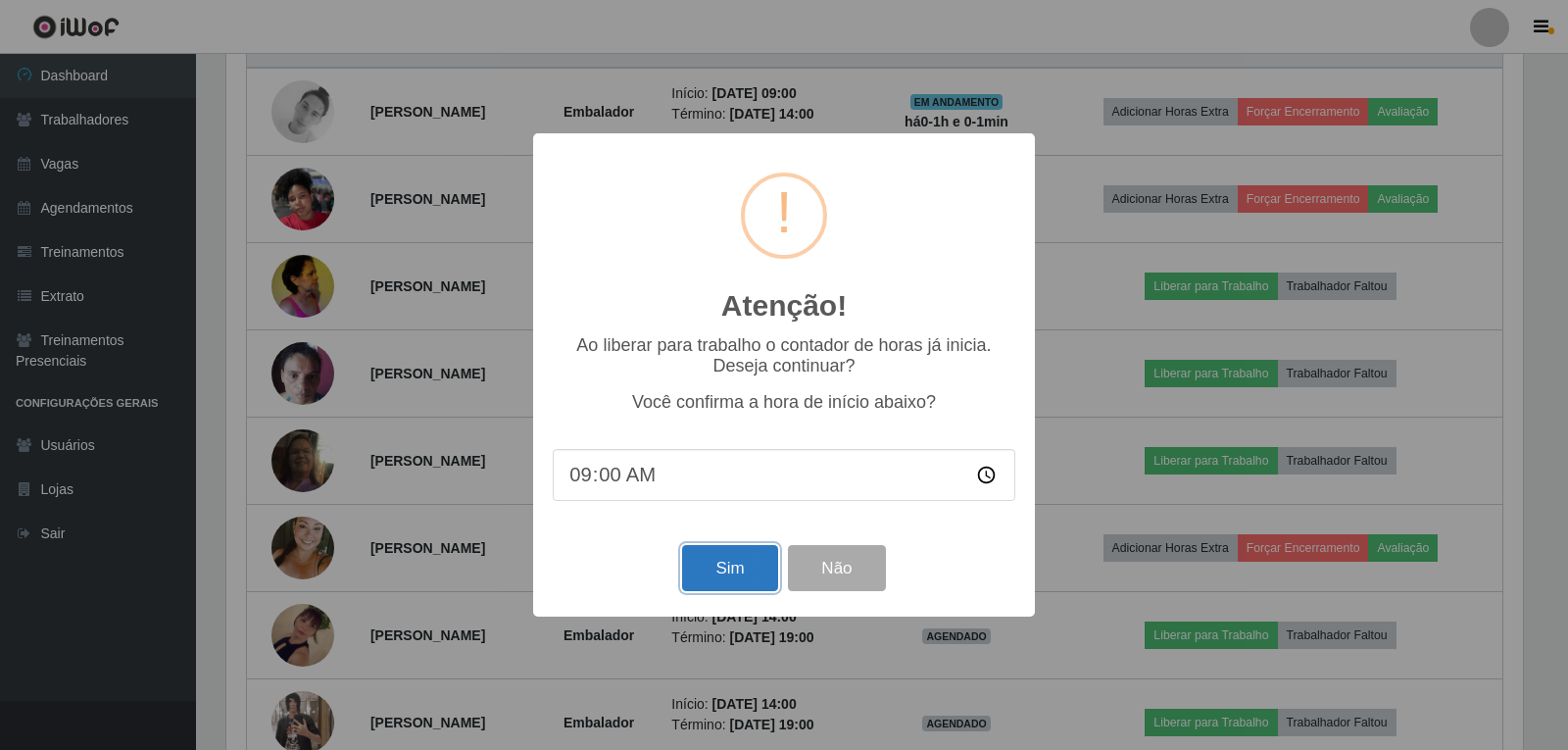
click at [758, 571] on button "Sim" at bounding box center [729, 568] width 95 height 46
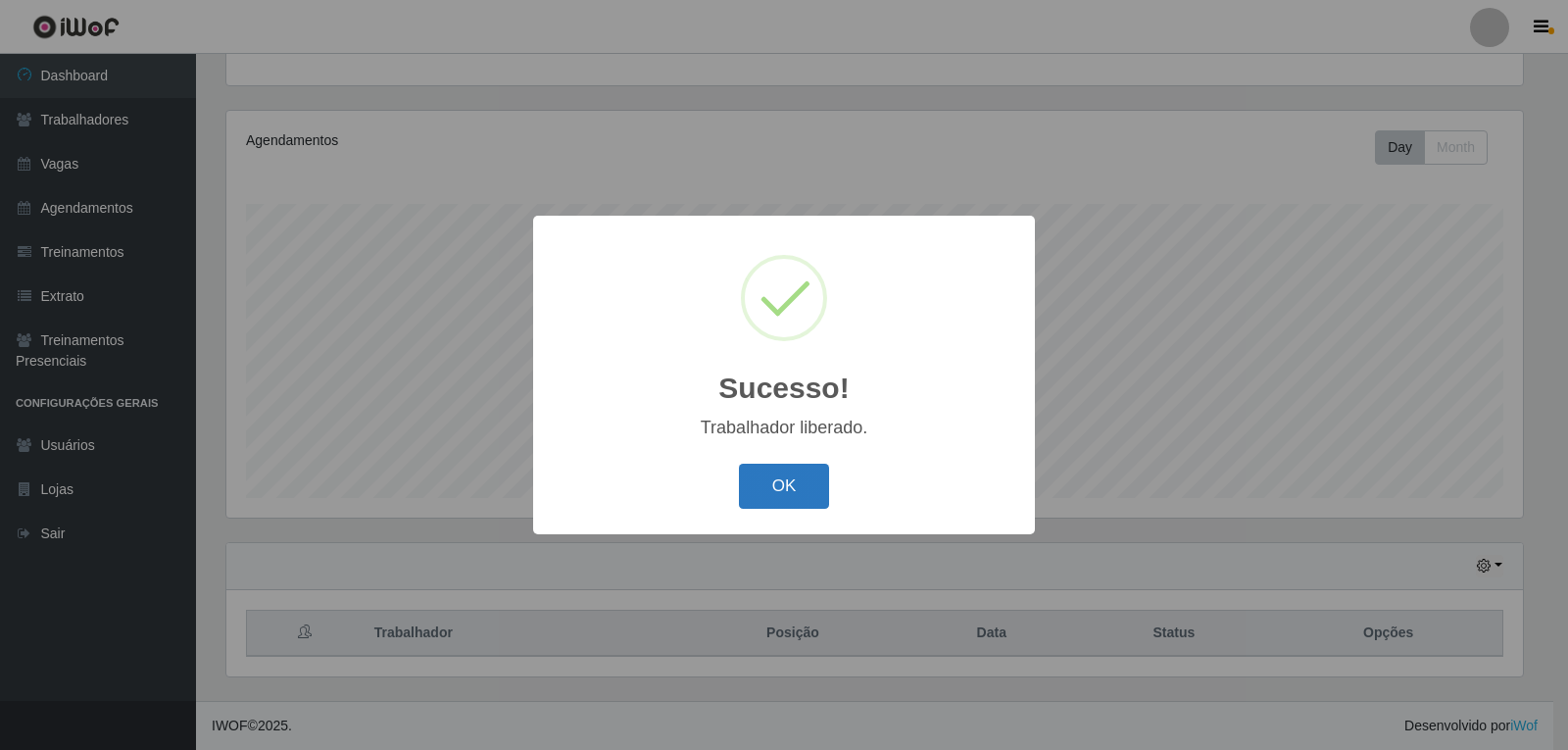
click at [799, 475] on button "OK" at bounding box center [784, 487] width 91 height 46
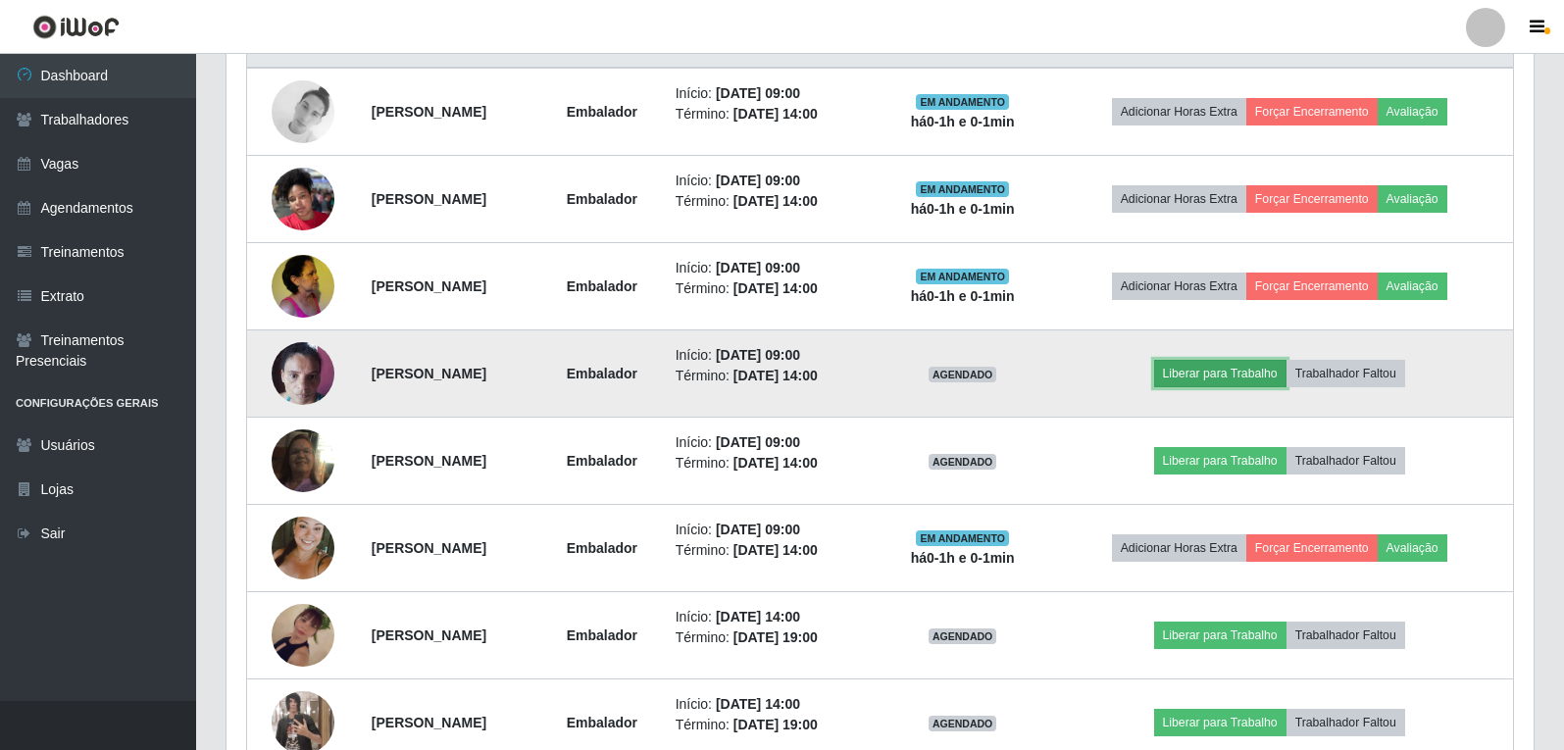
click at [1271, 377] on button "Liberar para Trabalho" at bounding box center [1220, 373] width 132 height 27
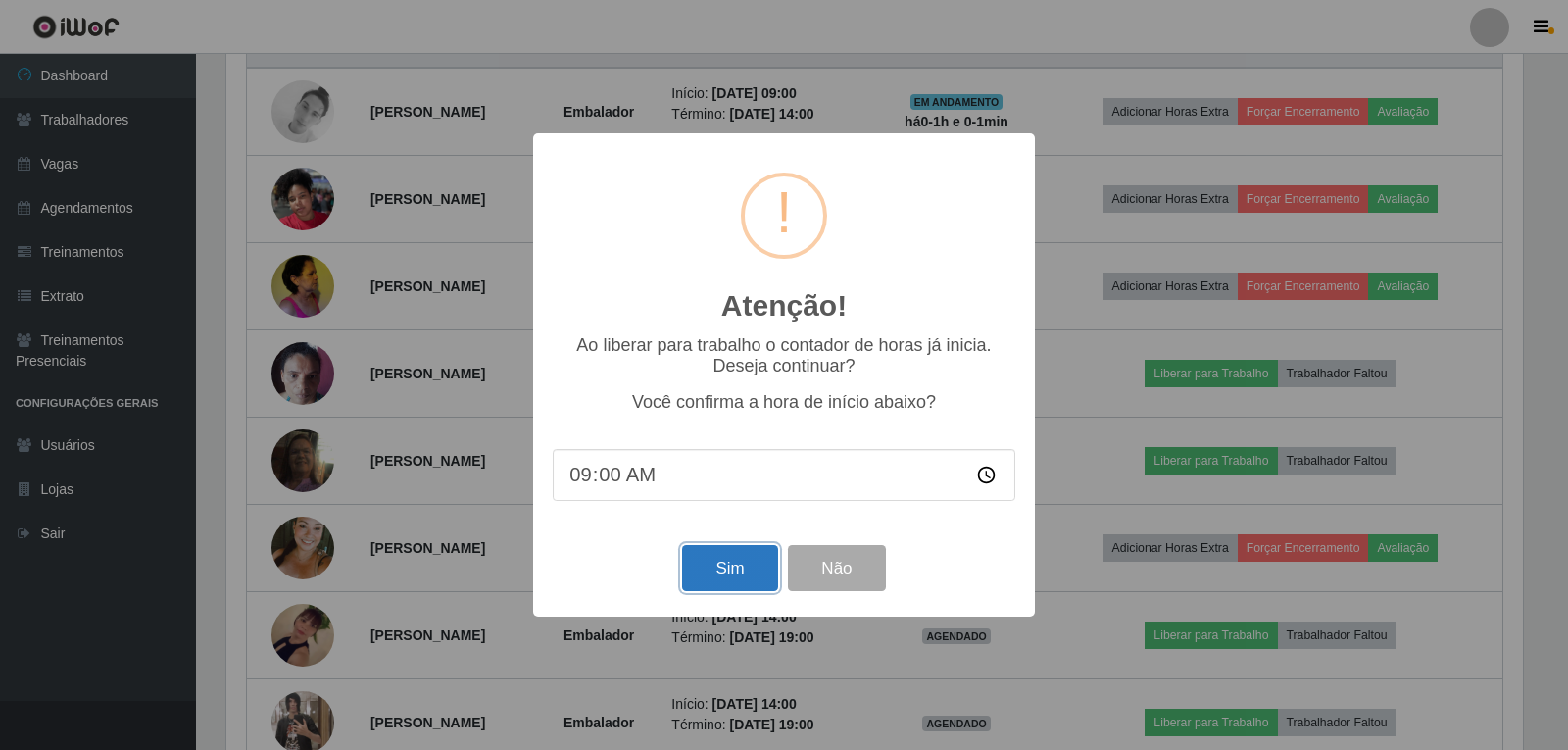
click at [739, 580] on button "Sim" at bounding box center [729, 568] width 95 height 46
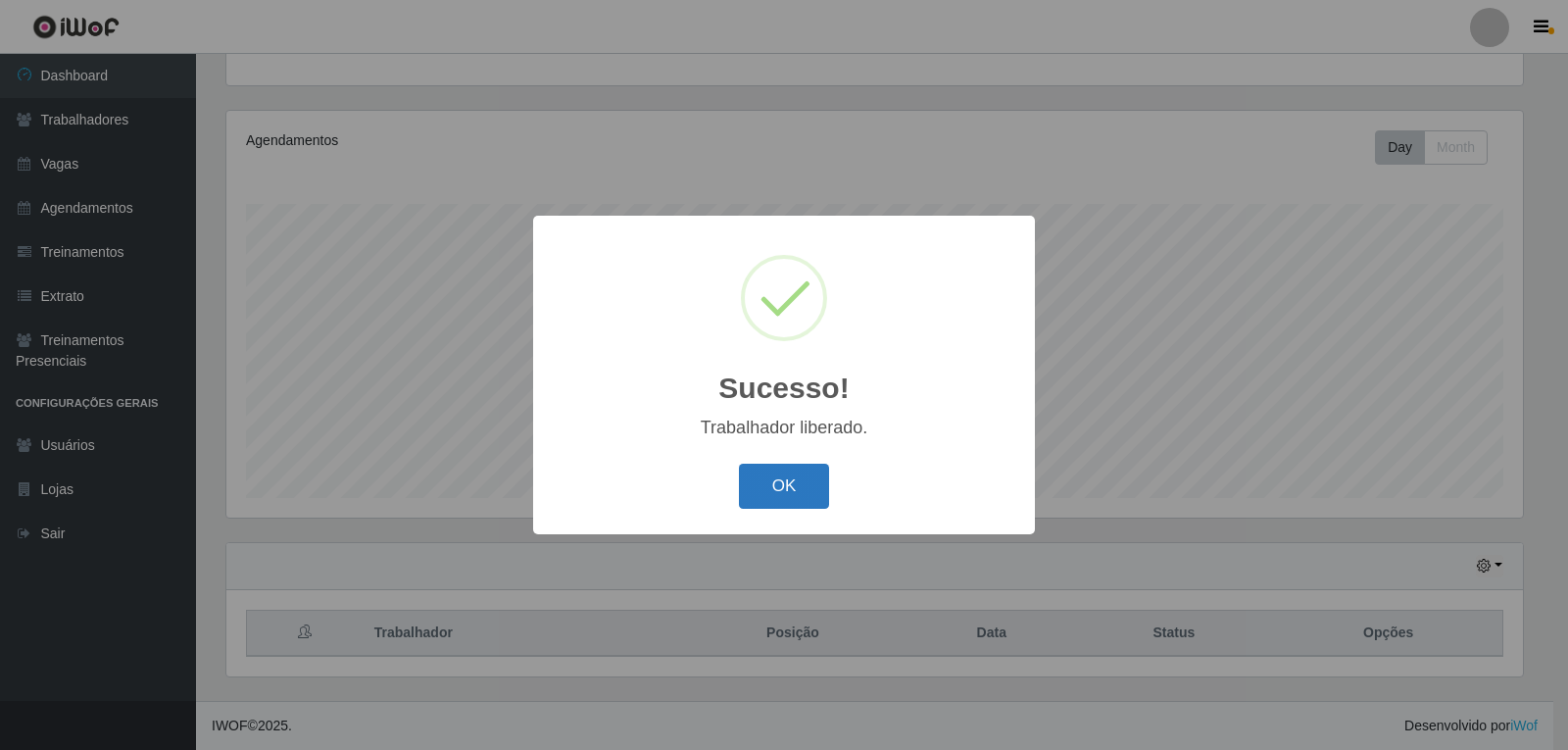
click at [777, 502] on button "OK" at bounding box center [784, 487] width 91 height 46
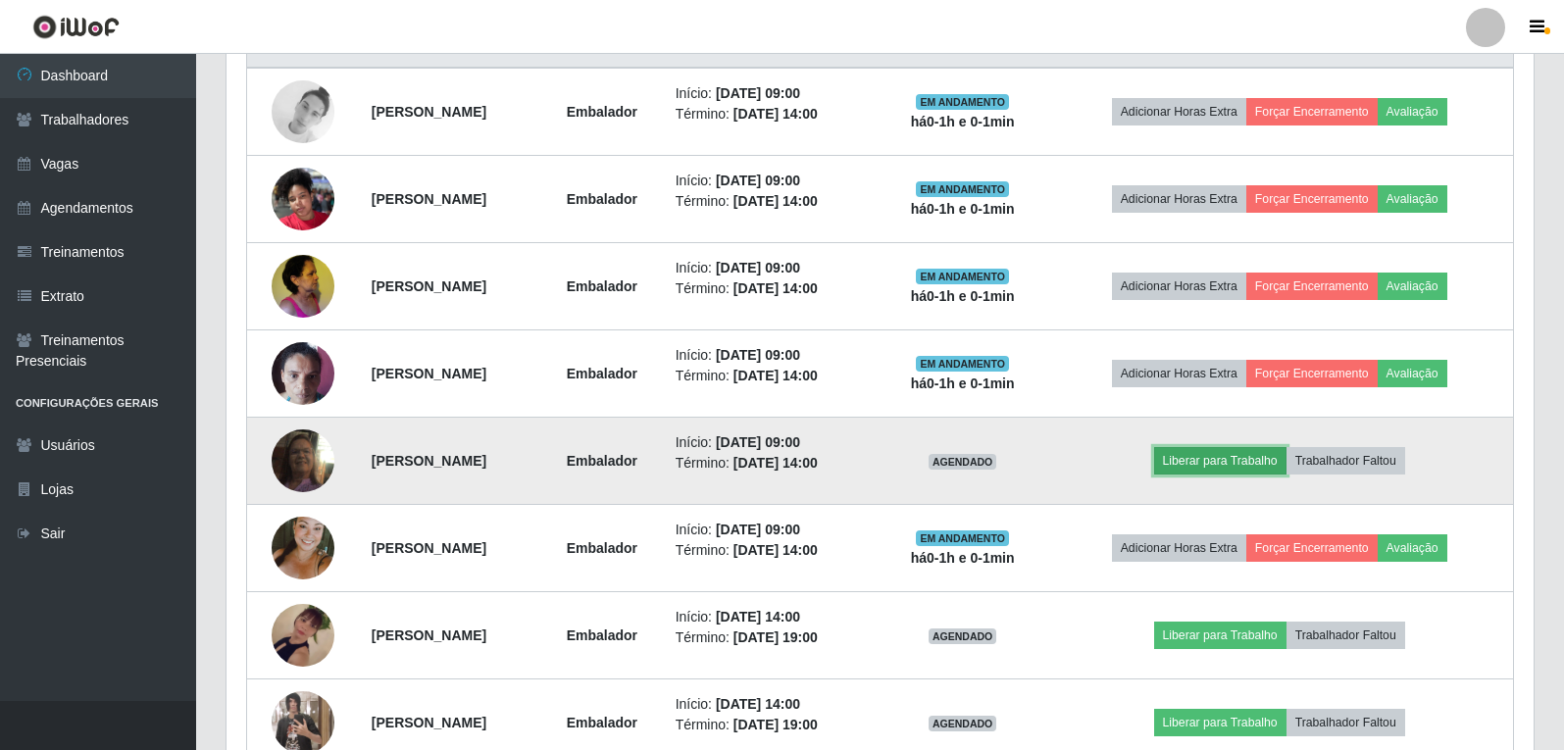
click at [1286, 459] on button "Liberar para Trabalho" at bounding box center [1220, 460] width 132 height 27
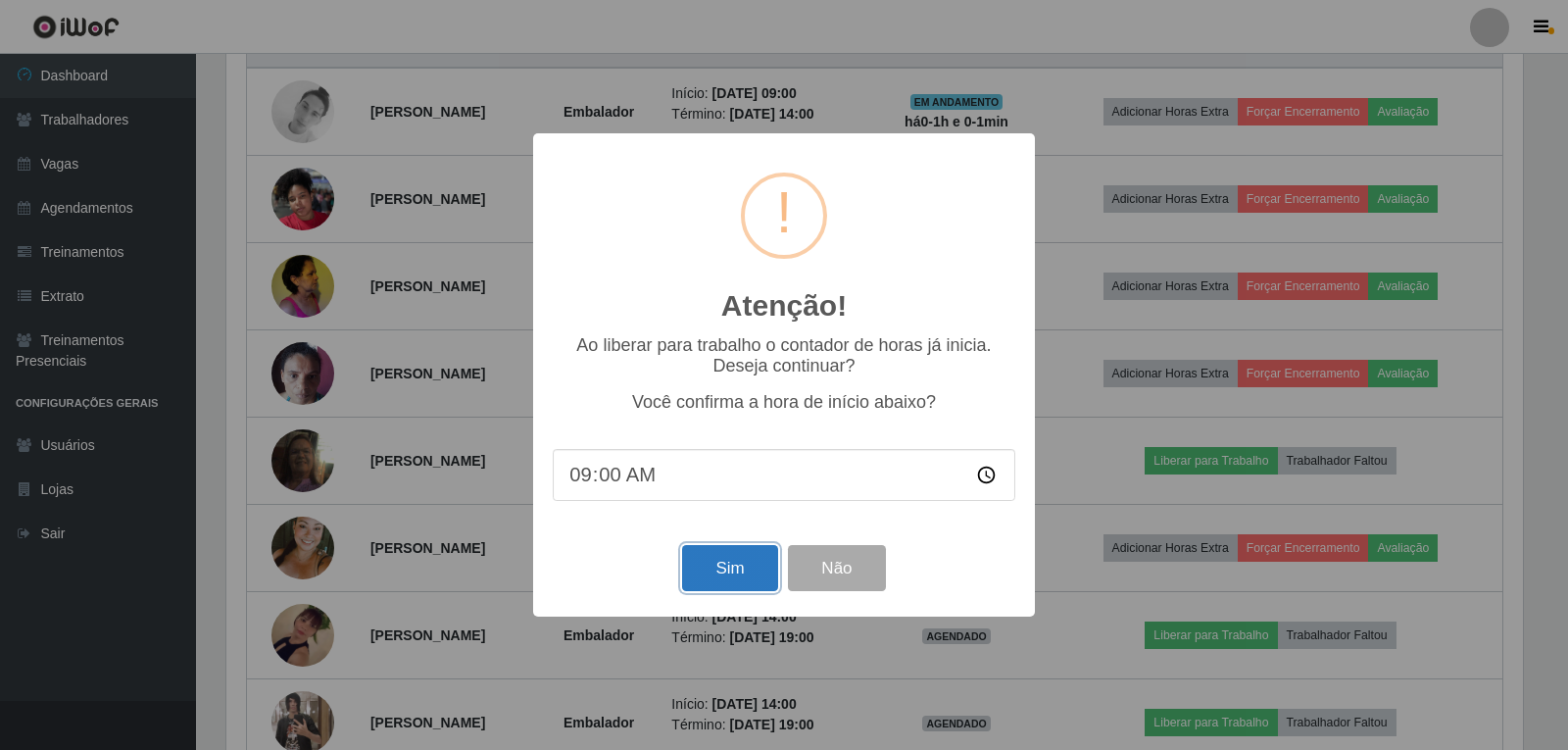
click at [742, 578] on button "Sim" at bounding box center [729, 568] width 95 height 46
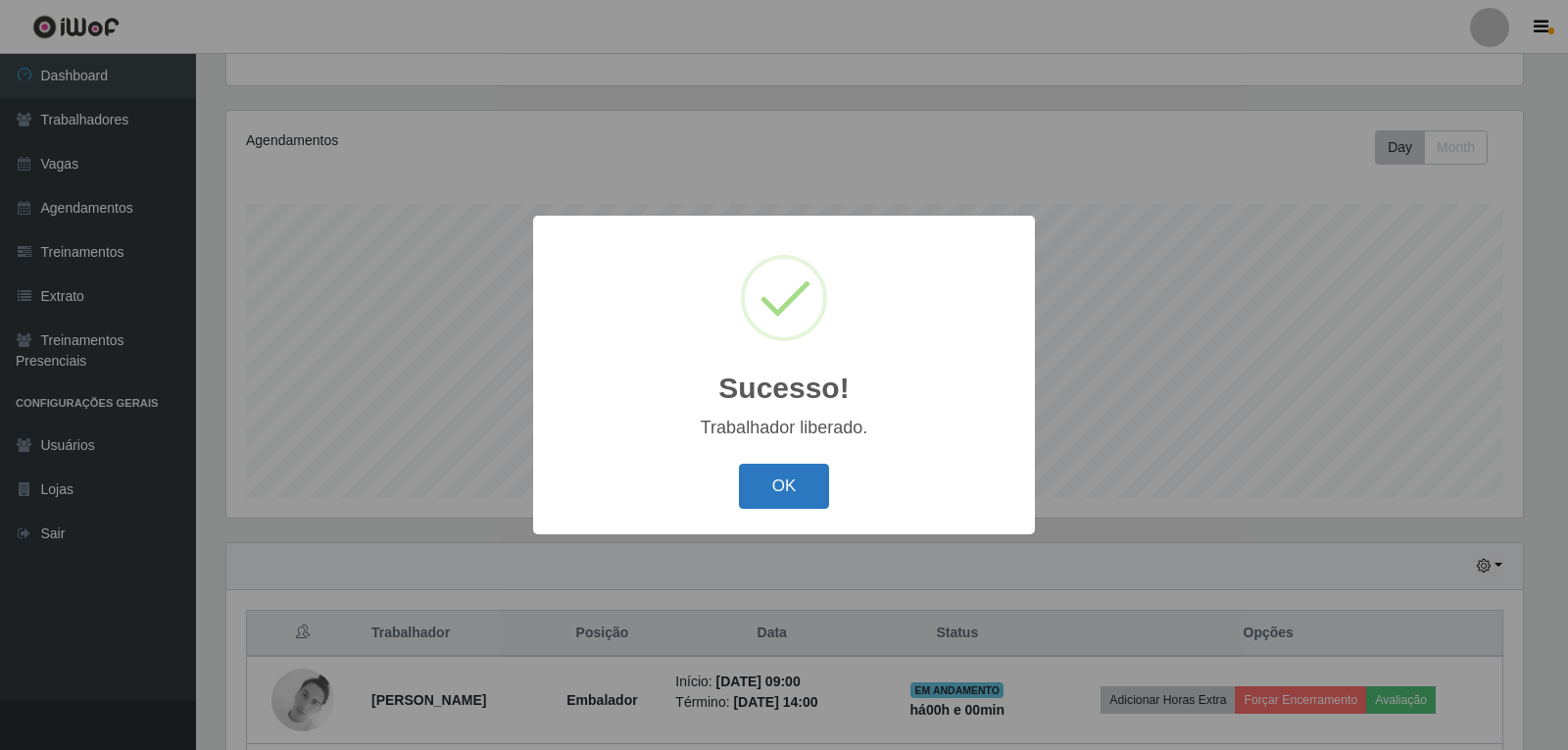
click at [790, 491] on button "OK" at bounding box center [784, 487] width 91 height 46
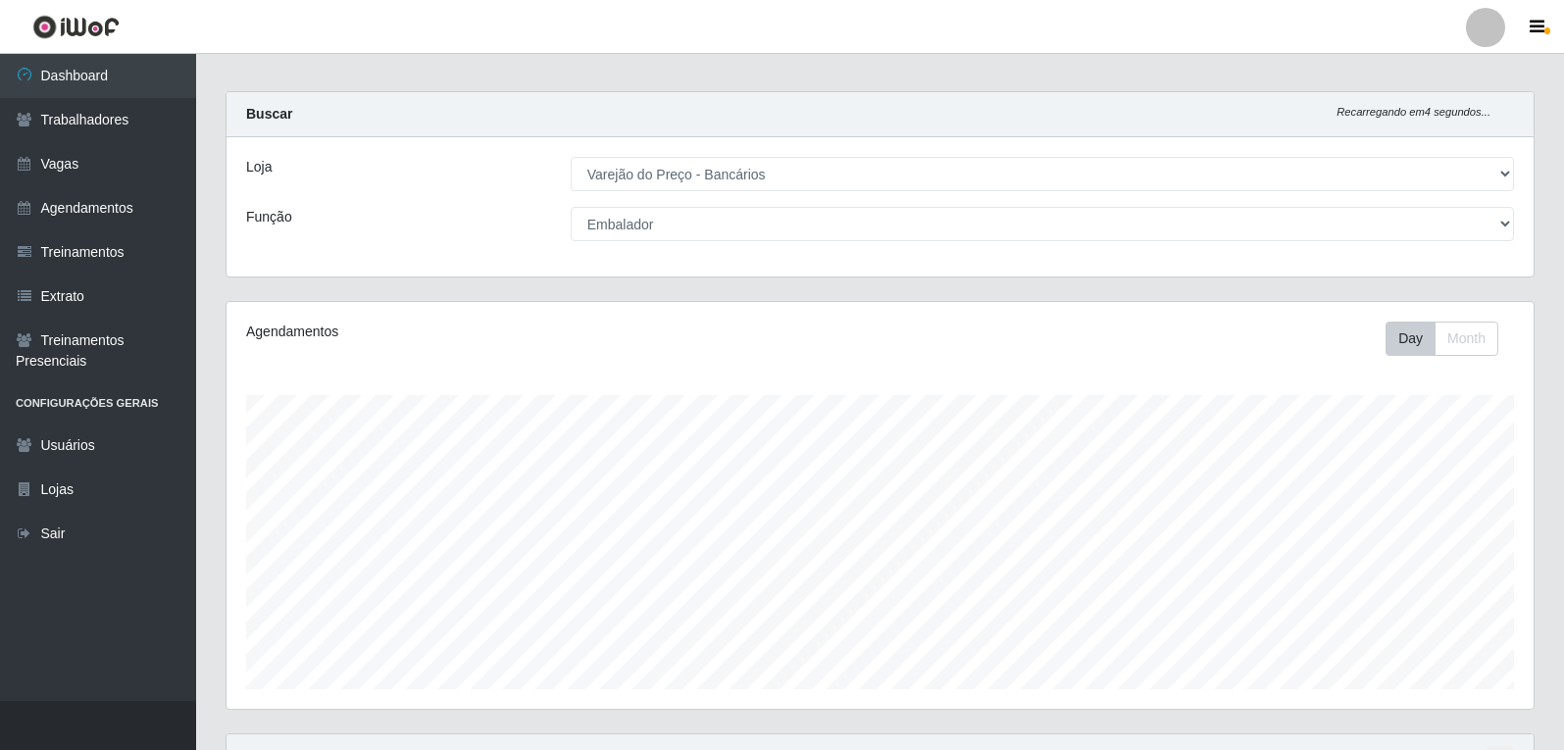
scroll to position [0, 0]
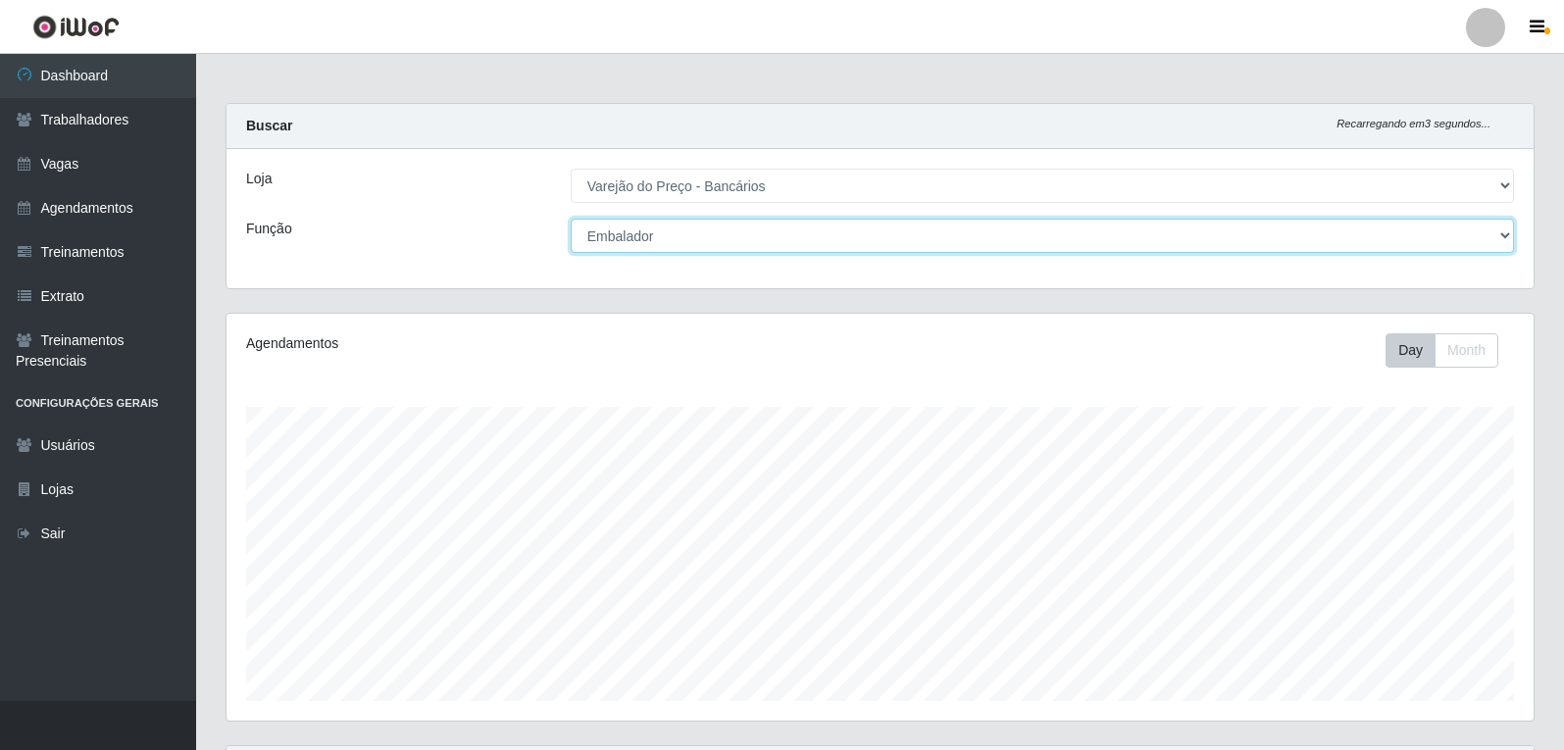
click at [899, 239] on select "[Selecione...] Auxiliar de Estacionamento Auxiliar de Estacionamento + Auxiliar…" at bounding box center [1042, 236] width 943 height 34
click at [571, 219] on select "[Selecione...] Auxiliar de Estacionamento Auxiliar de Estacionamento + Auxiliar…" at bounding box center [1042, 236] width 943 height 34
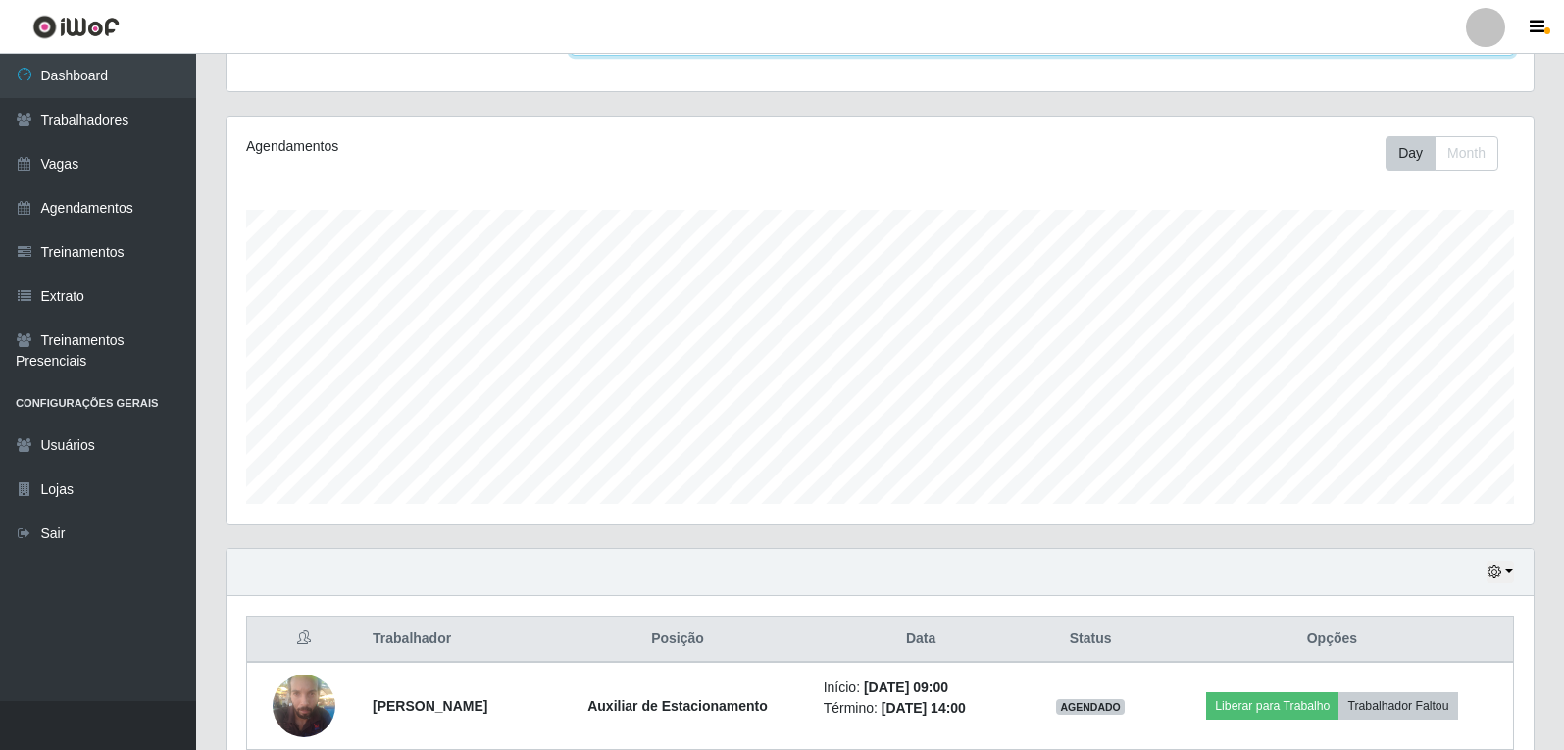
scroll to position [290, 0]
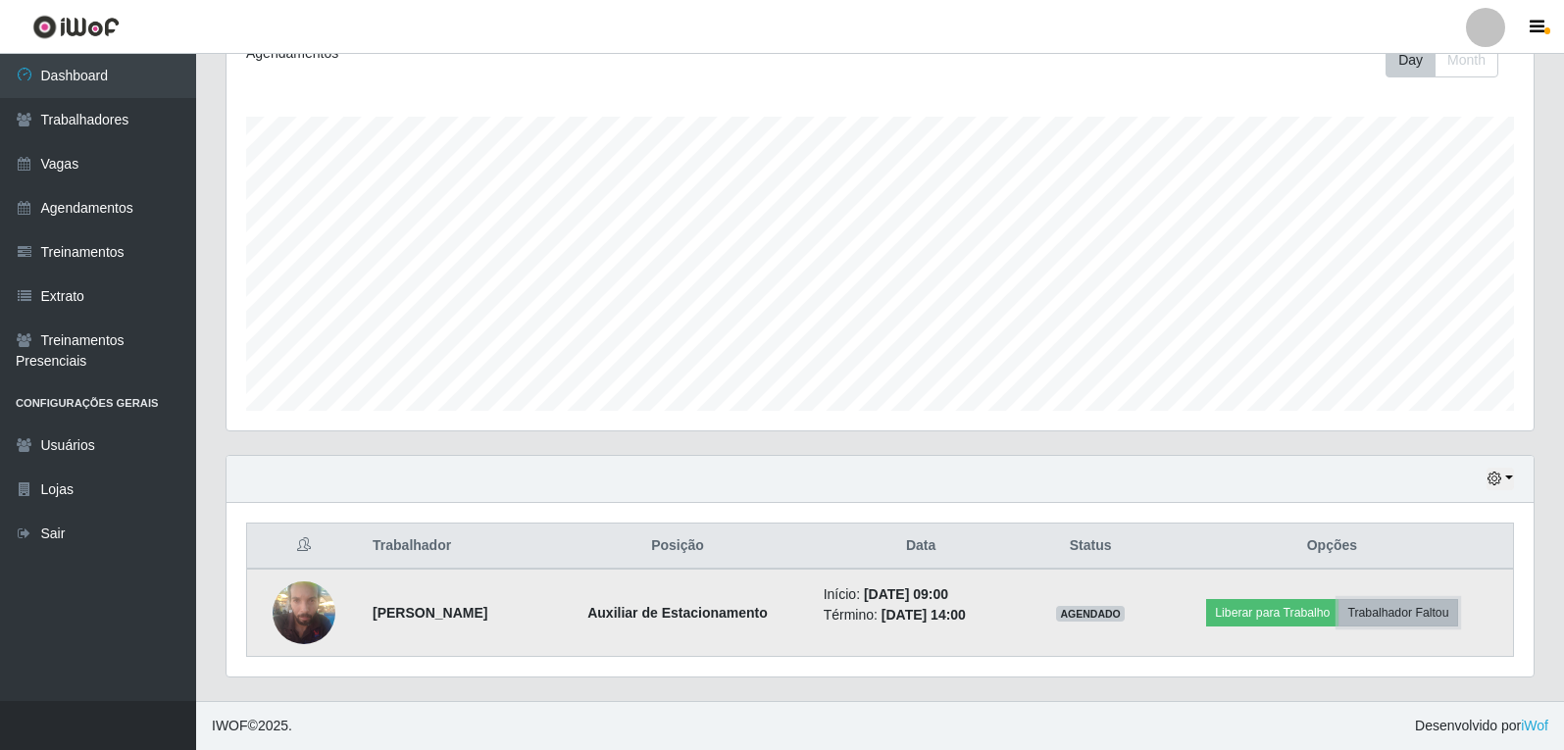
click at [1377, 616] on button "Trabalhador Faltou" at bounding box center [1397, 612] width 119 height 27
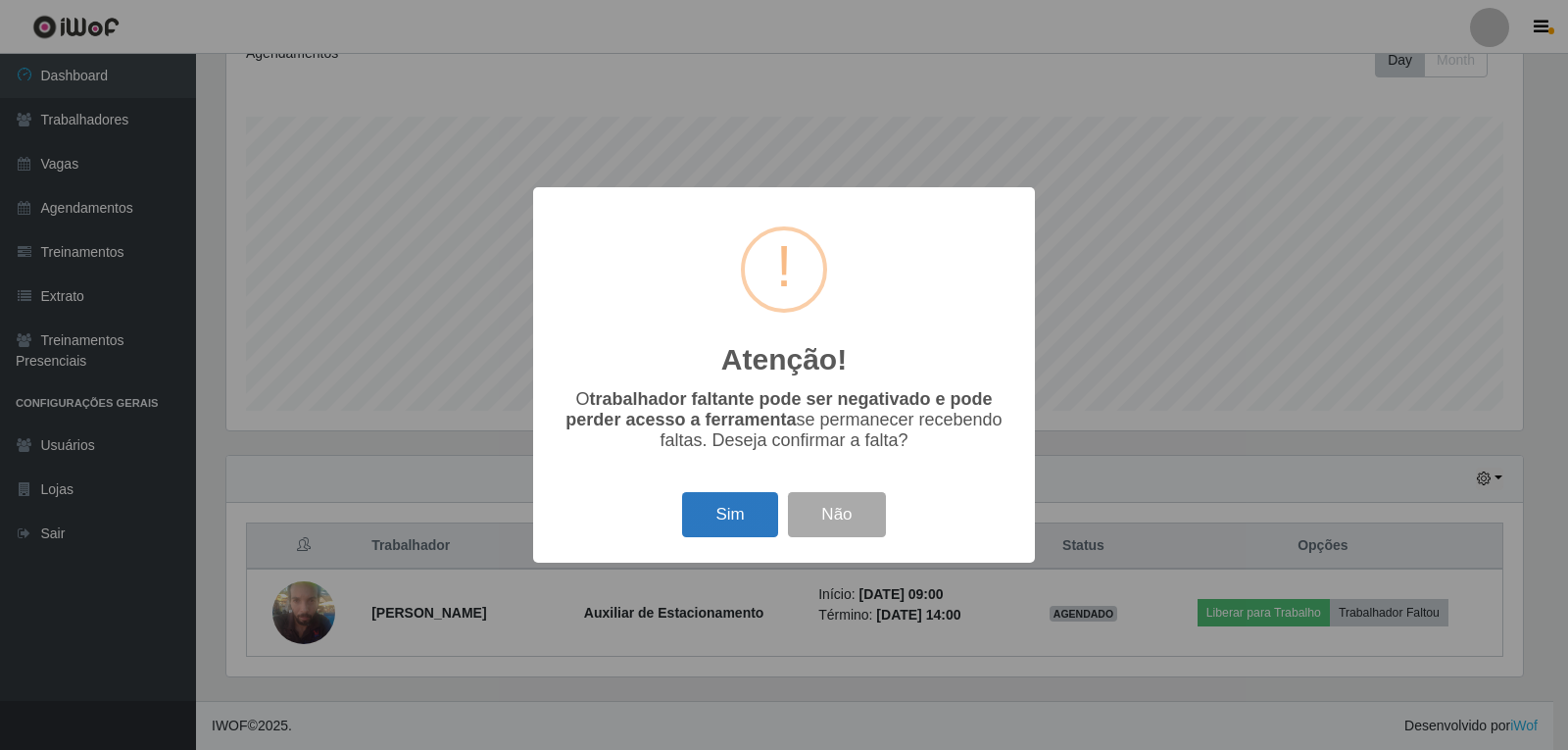
click at [725, 507] on button "Sim" at bounding box center [729, 515] width 95 height 46
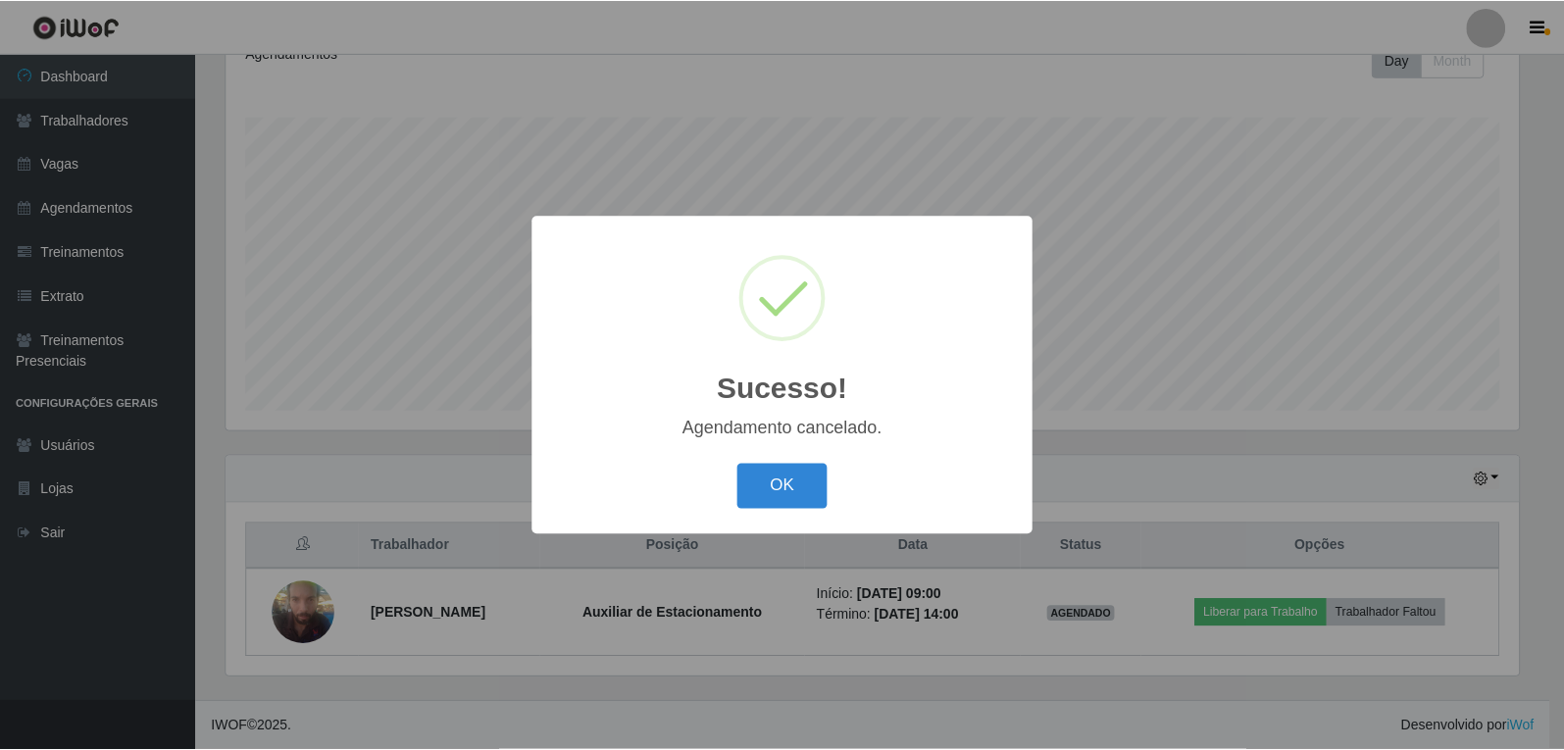
scroll to position [203, 0]
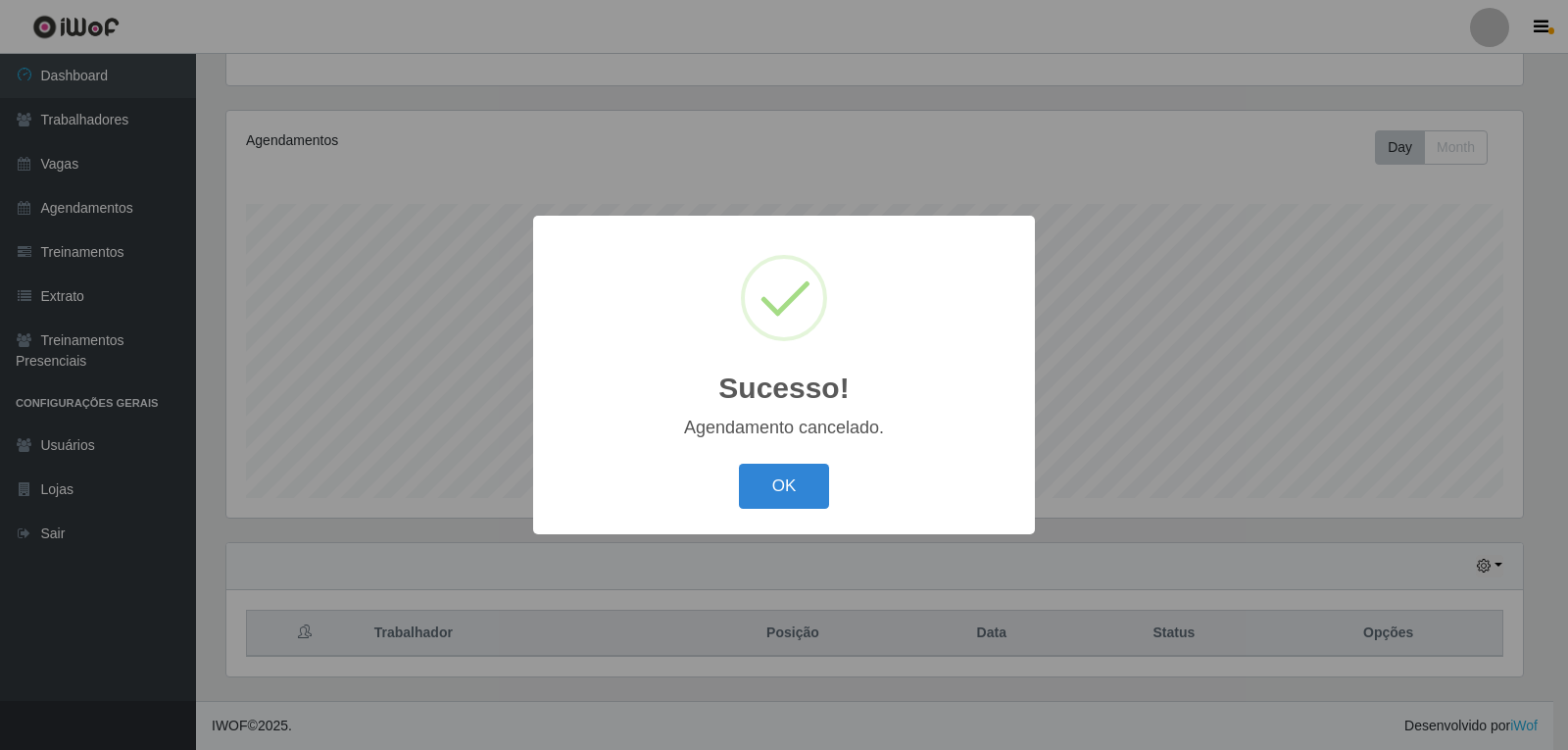
click at [780, 464] on div "OK Cancel" at bounding box center [784, 486] width 463 height 56
click at [784, 471] on button "OK" at bounding box center [784, 487] width 91 height 46
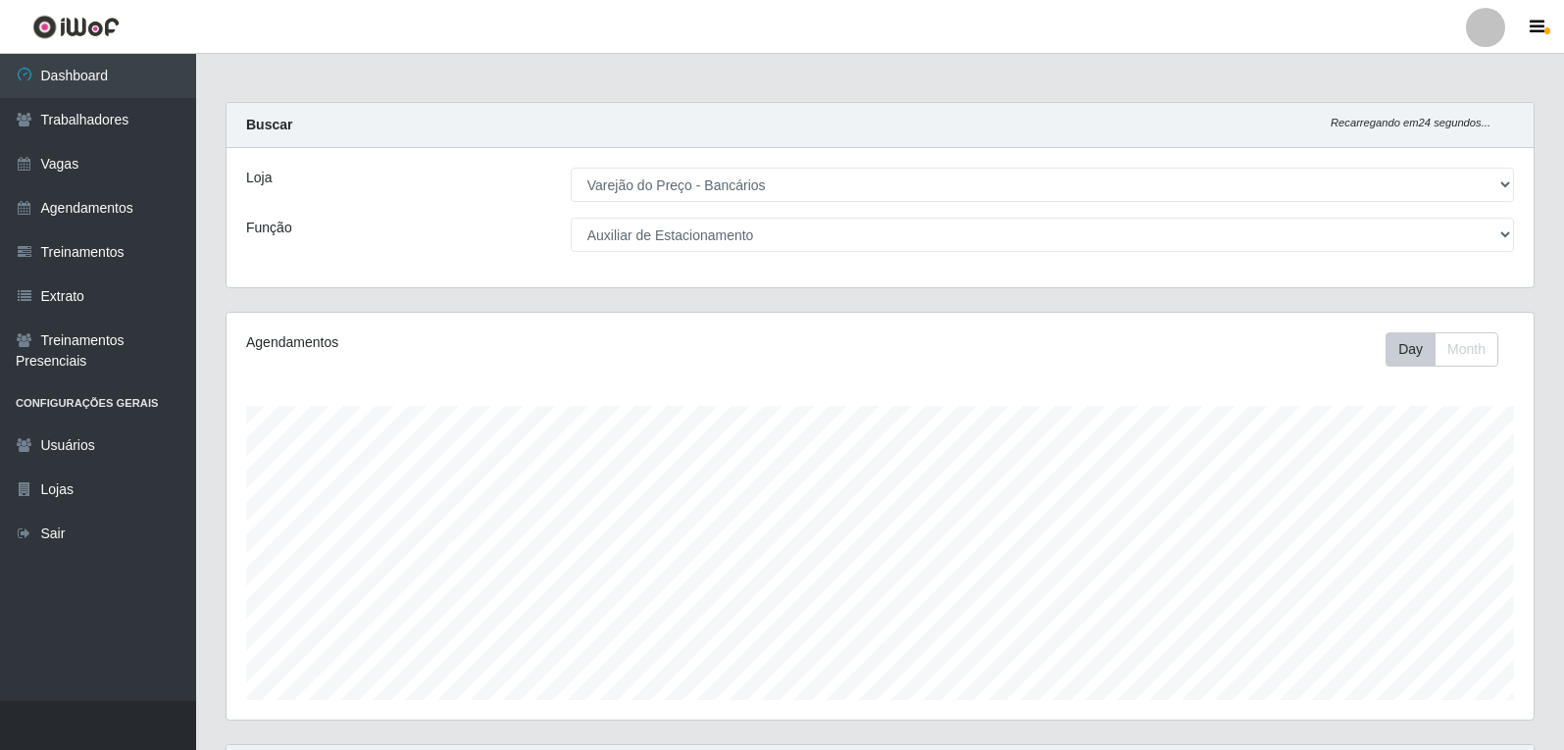
scroll to position [0, 0]
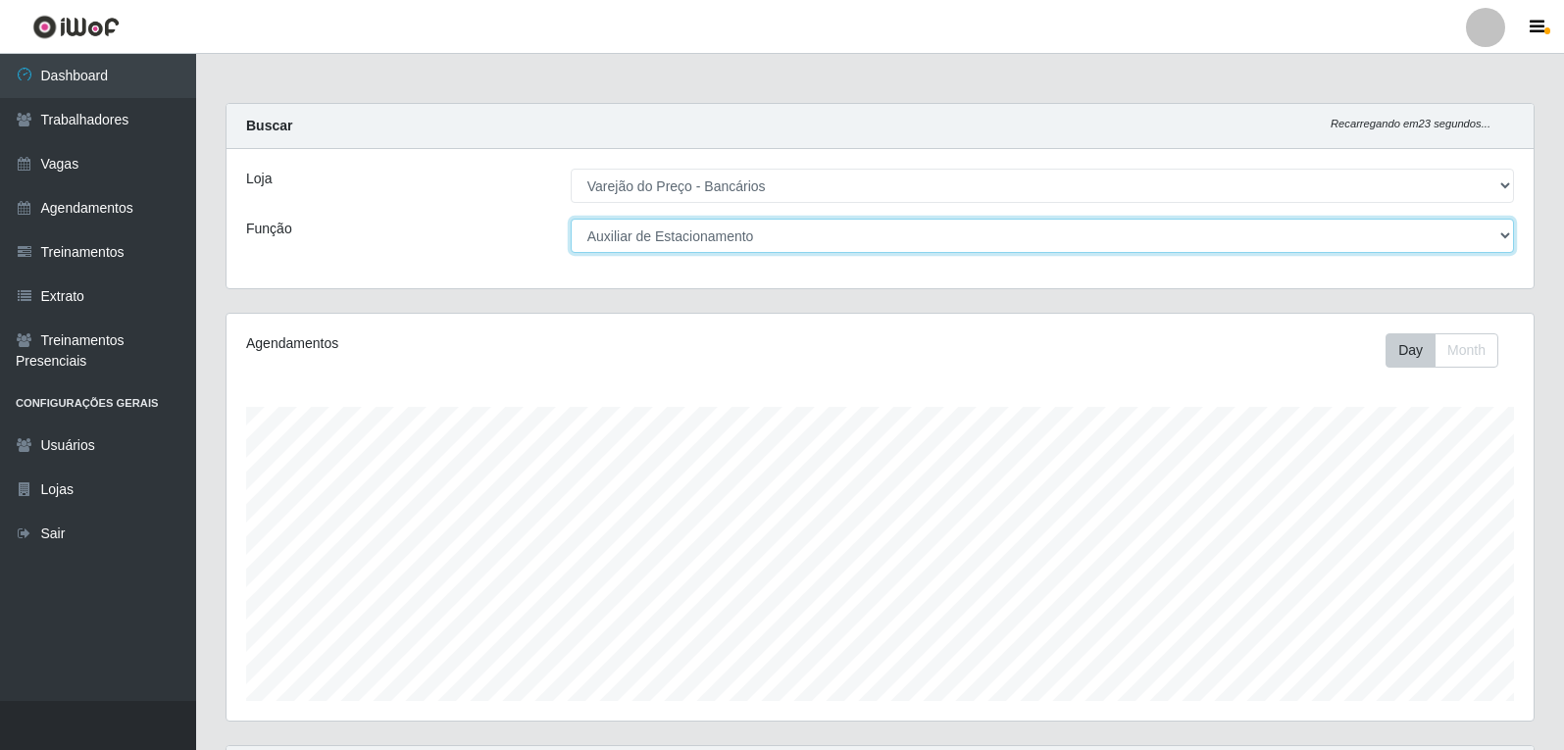
click at [811, 225] on select "[Selecione...] Auxiliar de Estacionamento Auxiliar de Estacionamento + Auxiliar…" at bounding box center [1042, 236] width 943 height 34
click at [571, 219] on select "[Selecione...] Auxiliar de Estacionamento Auxiliar de Estacionamento + Auxiliar…" at bounding box center [1042, 236] width 943 height 34
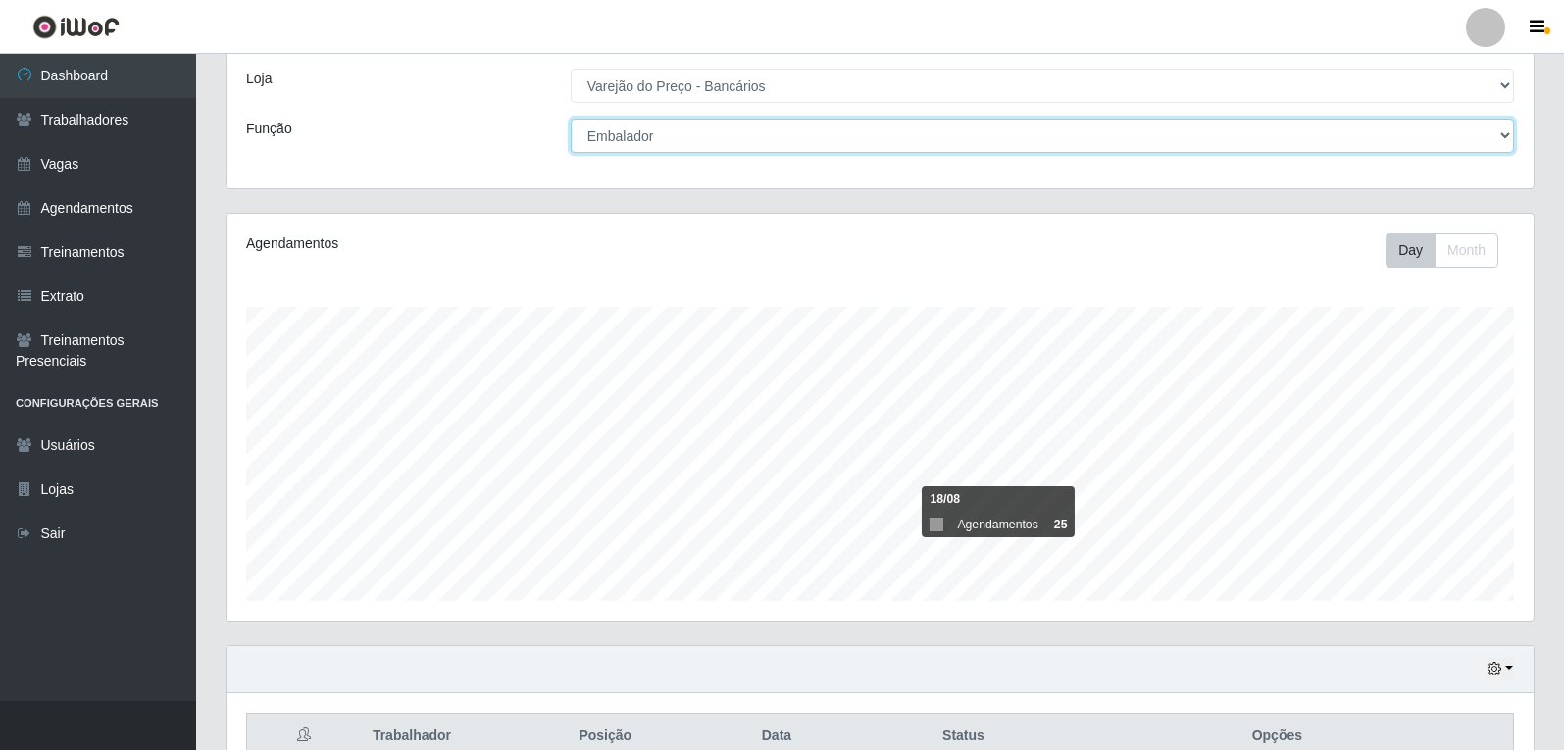
scroll to position [98, 0]
click at [946, 153] on select "[Selecione...] Auxiliar de Estacionamento Auxiliar de Estacionamento + Auxiliar…" at bounding box center [1042, 138] width 943 height 34
click at [571, 121] on select "[Selecione...] Auxiliar de Estacionamento Auxiliar de Estacionamento + Auxiliar…" at bounding box center [1042, 138] width 943 height 34
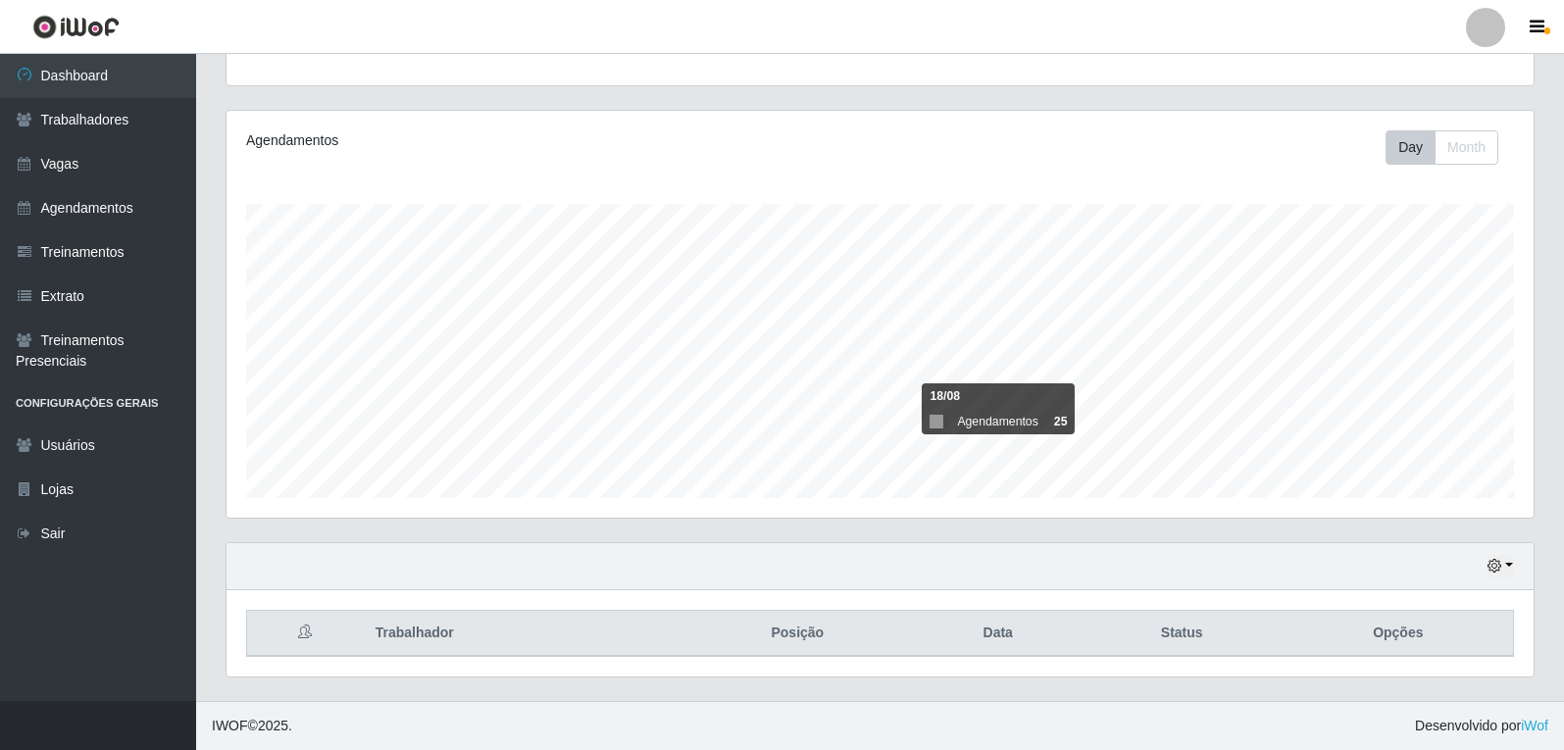
scroll to position [0, 0]
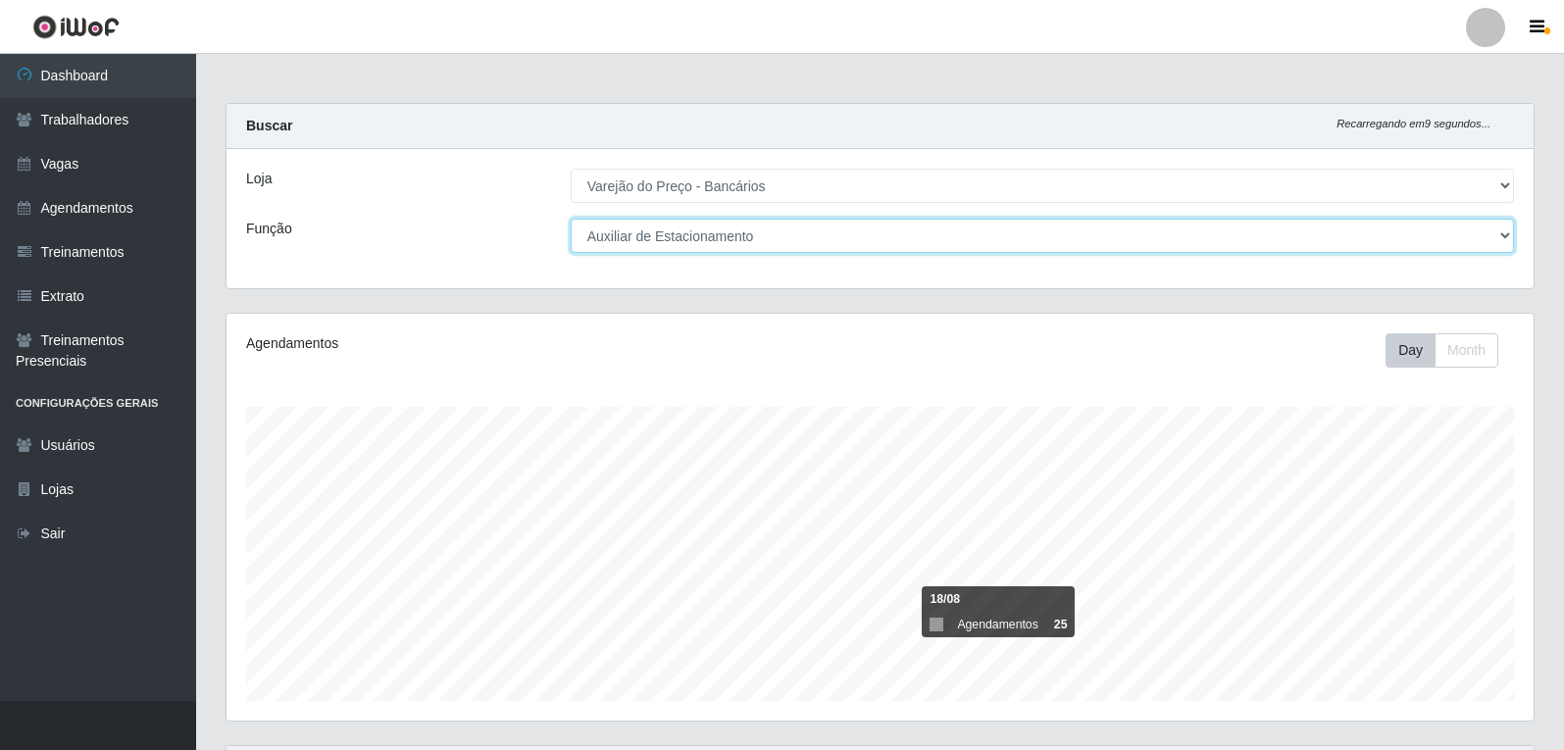
click at [975, 240] on select "[Selecione...] Auxiliar de Estacionamento Auxiliar de Estacionamento + Auxiliar…" at bounding box center [1042, 236] width 943 height 34
select select "1"
click at [571, 219] on select "[Selecione...] Auxiliar de Estacionamento Auxiliar de Estacionamento + Auxiliar…" at bounding box center [1042, 236] width 943 height 34
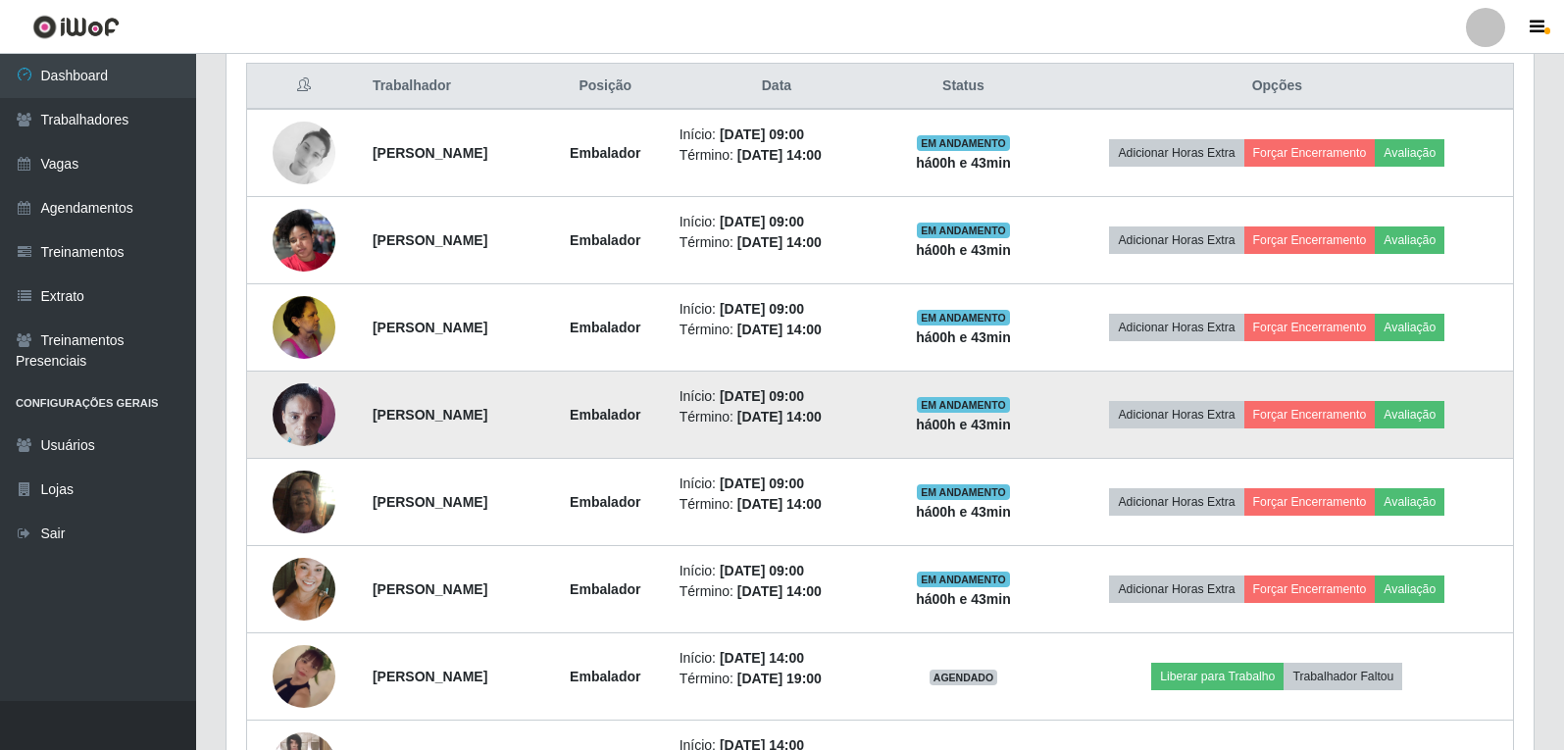
scroll to position [784, 0]
